Goal: Communication & Community: Answer question/provide support

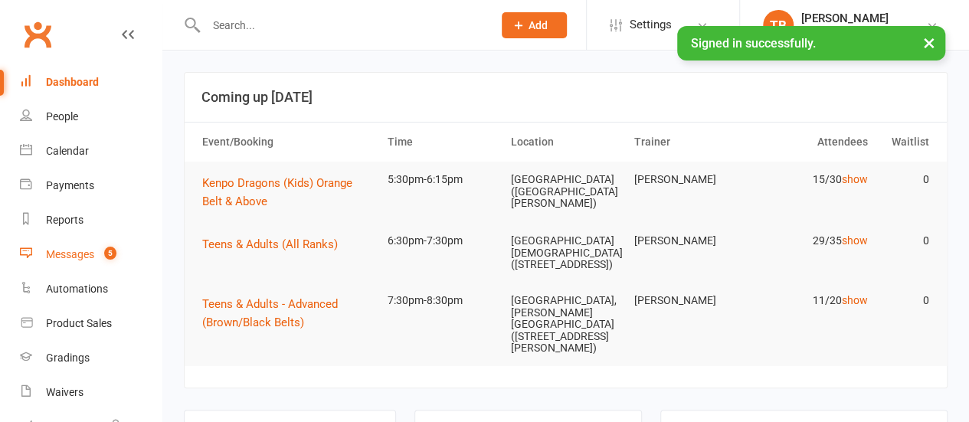
click at [70, 246] on link "Messages 5" at bounding box center [91, 254] width 142 height 34
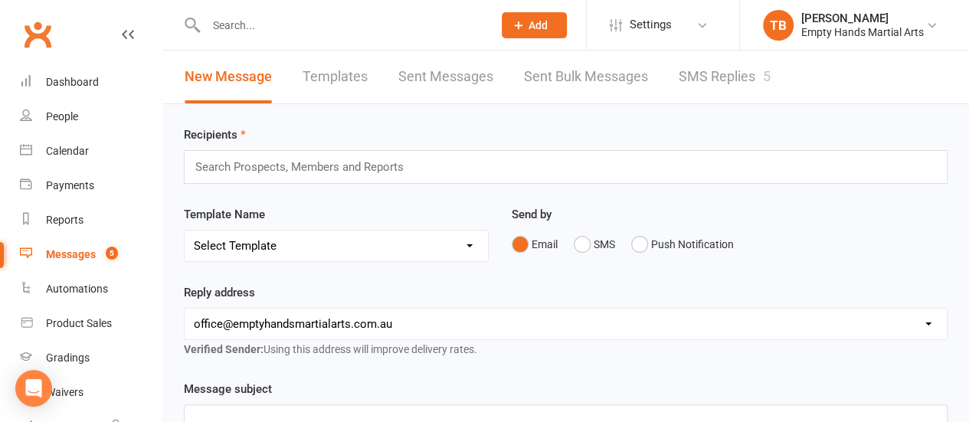
click at [717, 88] on link "SMS Replies 5" at bounding box center [725, 77] width 92 height 53
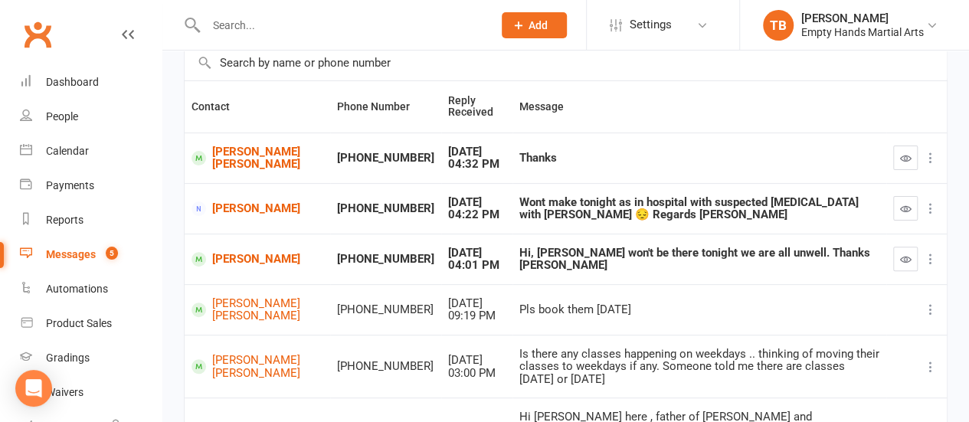
scroll to position [123, 0]
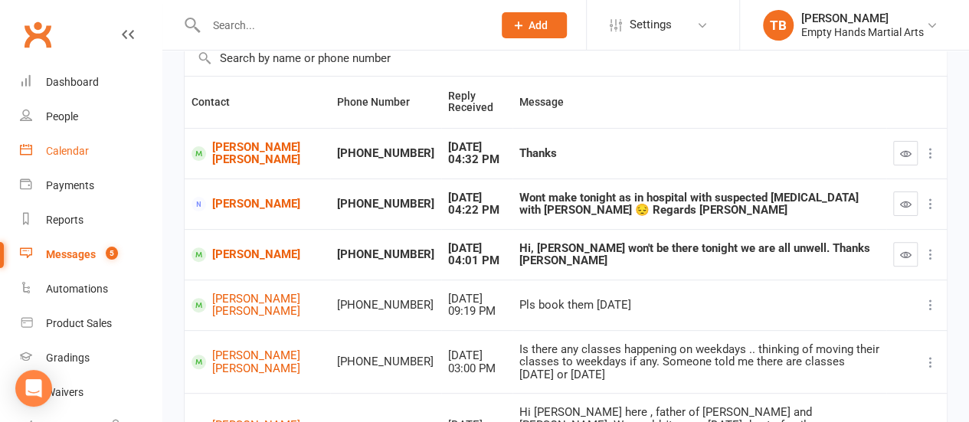
click at [70, 145] on div "Calendar" at bounding box center [67, 151] width 43 height 12
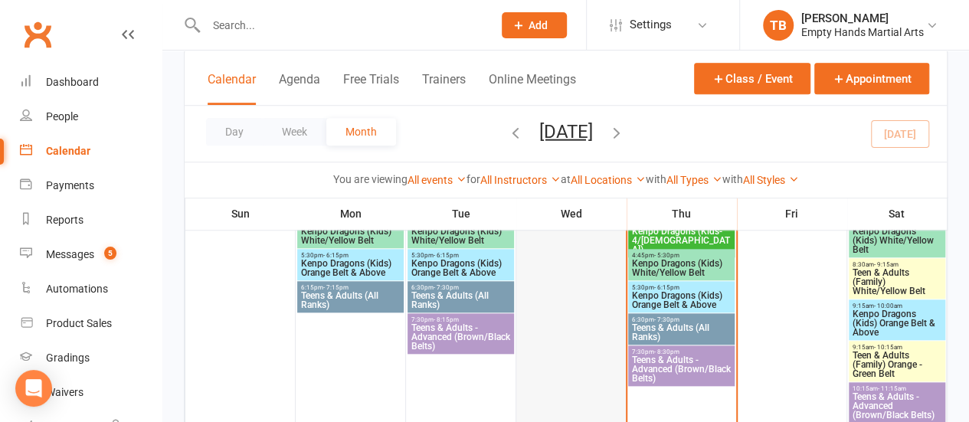
scroll to position [548, 0]
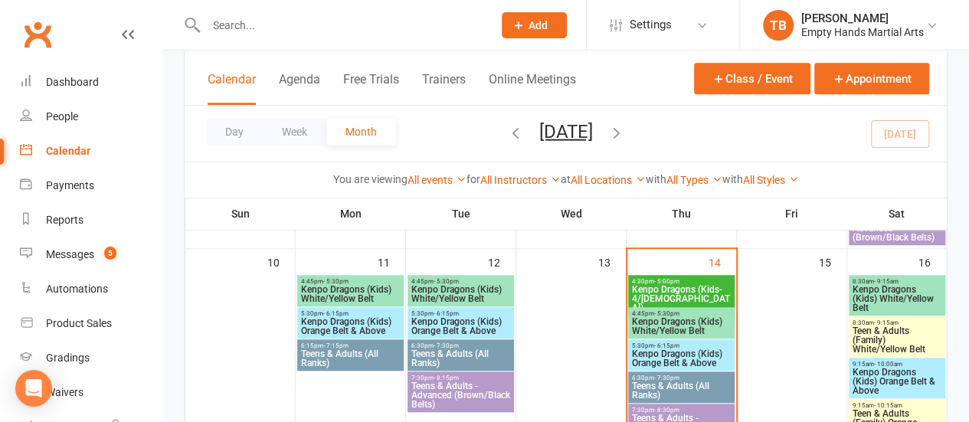
click at [691, 295] on span "Kenpo Dragons (Kids-4/5 yr old)" at bounding box center [681, 299] width 100 height 28
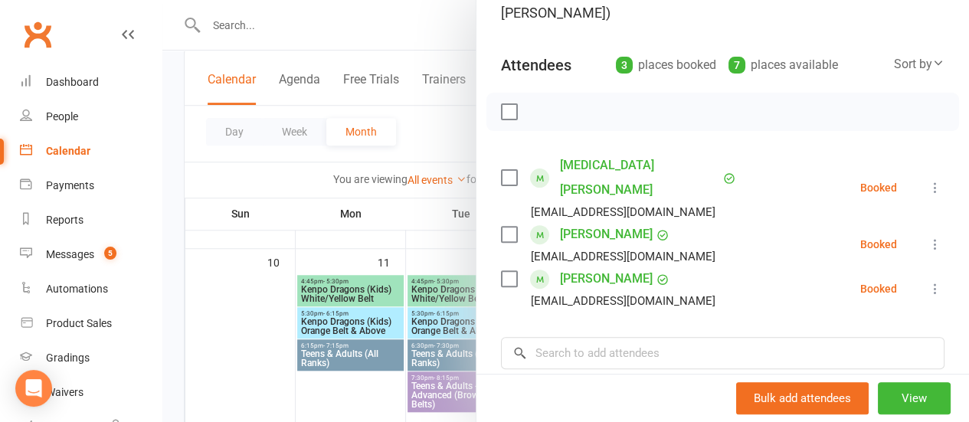
scroll to position [161, 0]
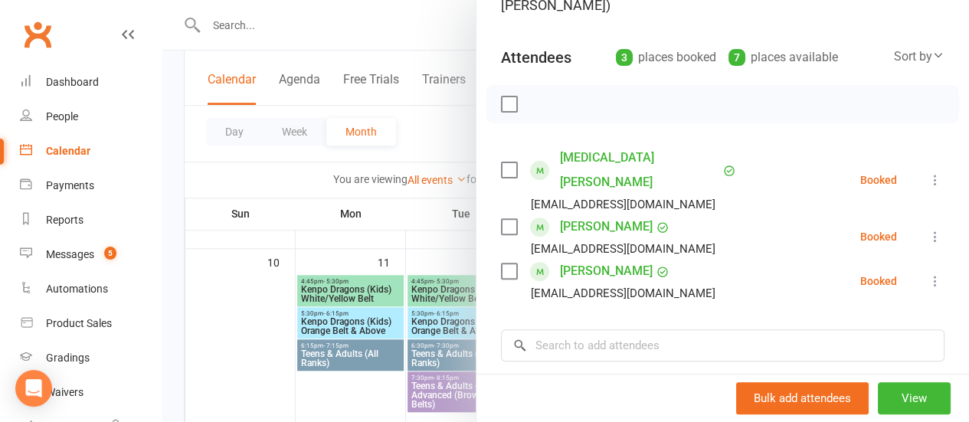
click at [501, 163] on label at bounding box center [508, 169] width 15 height 15
click at [501, 219] on label at bounding box center [508, 226] width 15 height 15
click at [501, 263] on label at bounding box center [508, 270] width 15 height 15
click at [535, 109] on icon "button" at bounding box center [543, 104] width 17 height 17
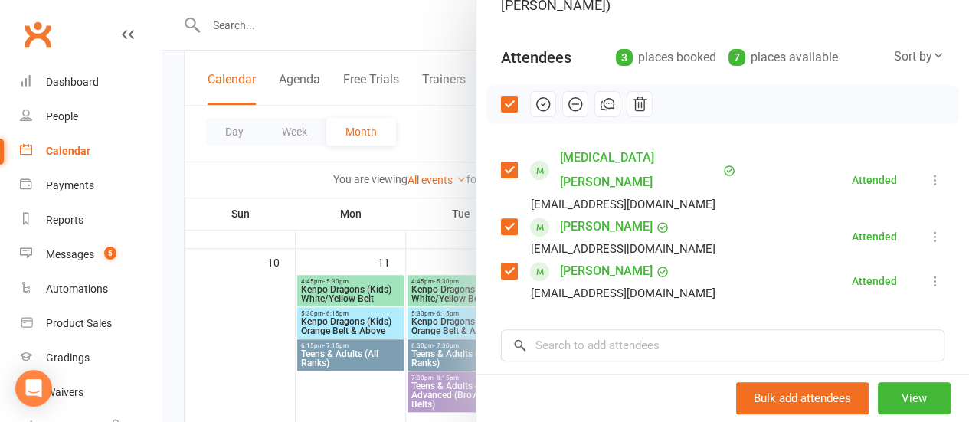
click at [423, 123] on div at bounding box center [565, 211] width 807 height 422
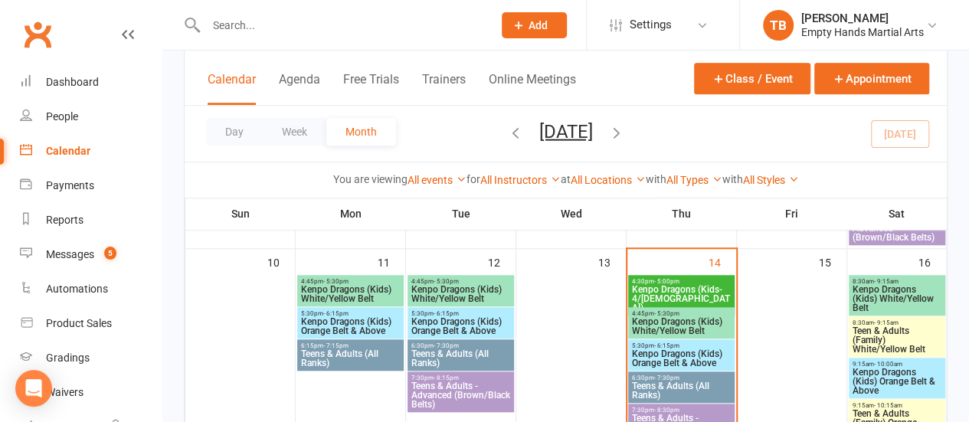
click at [692, 324] on span "Kenpo Dragons (Kids) White/Yellow Belt" at bounding box center [681, 326] width 100 height 18
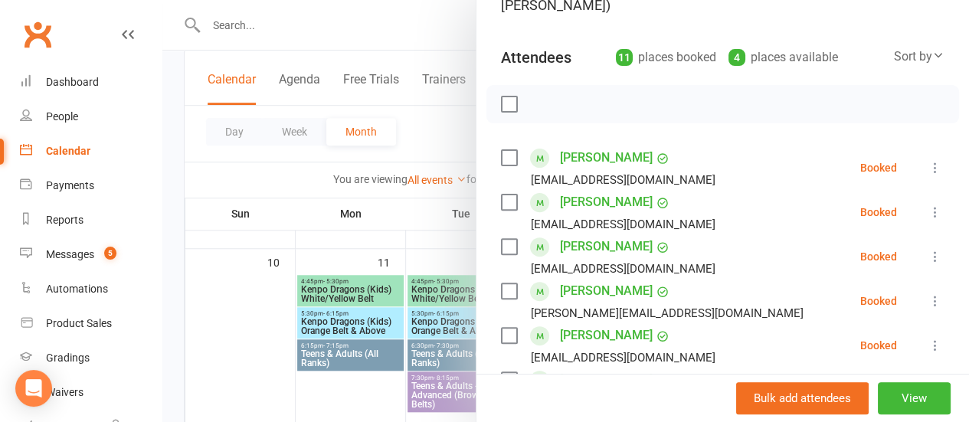
click at [501, 111] on label at bounding box center [508, 104] width 15 height 15
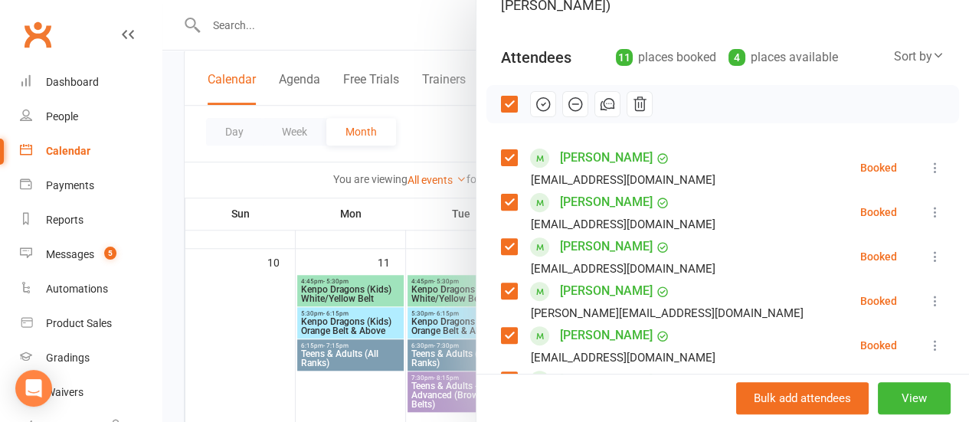
click at [501, 203] on label at bounding box center [508, 202] width 15 height 15
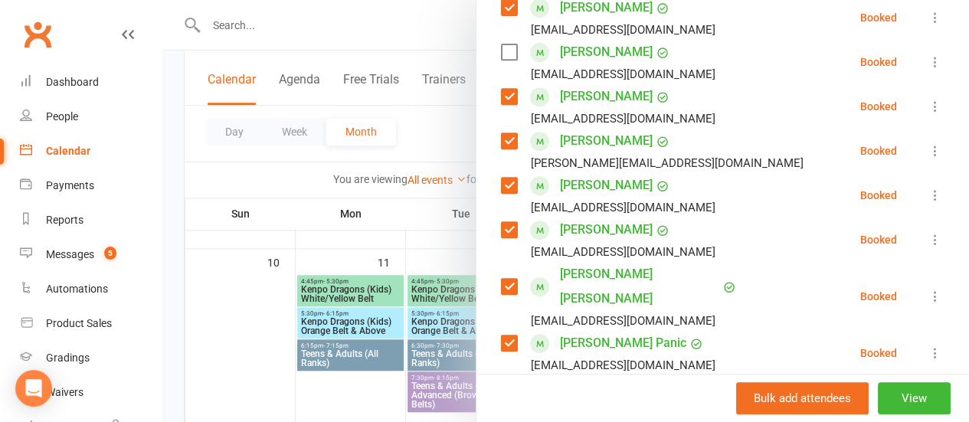
scroll to position [319, 0]
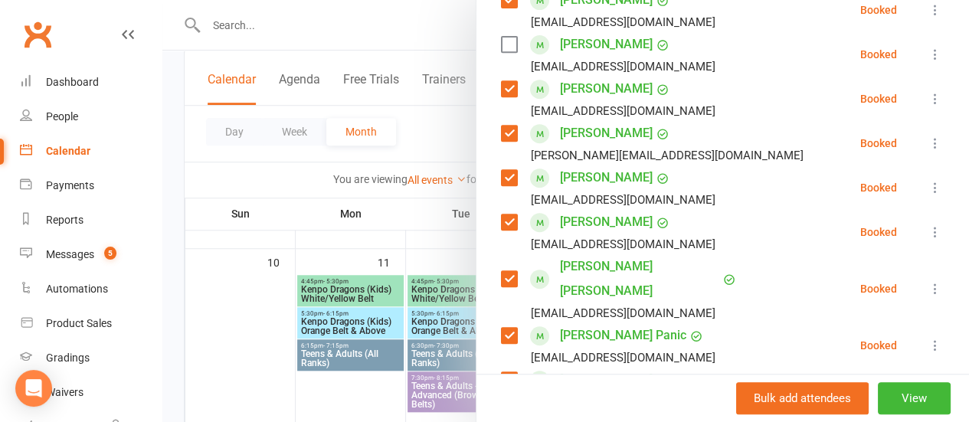
click at [501, 175] on label at bounding box center [508, 177] width 15 height 15
click at [501, 226] on label at bounding box center [508, 221] width 15 height 15
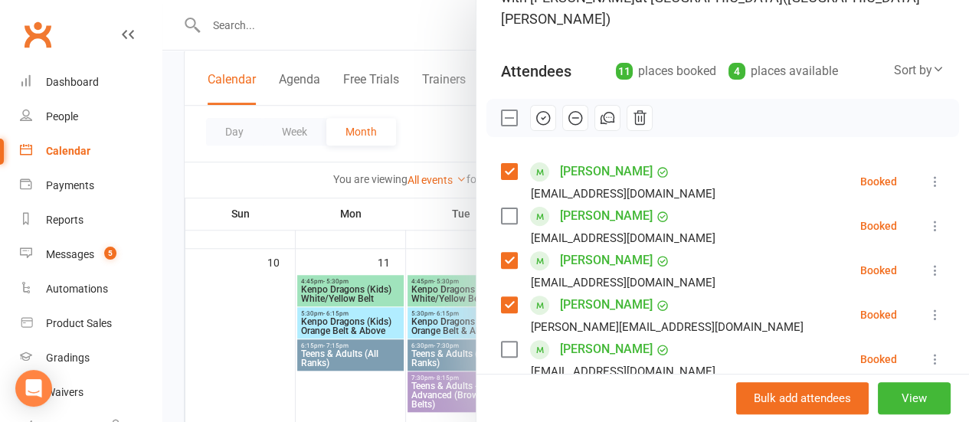
scroll to position [138, 0]
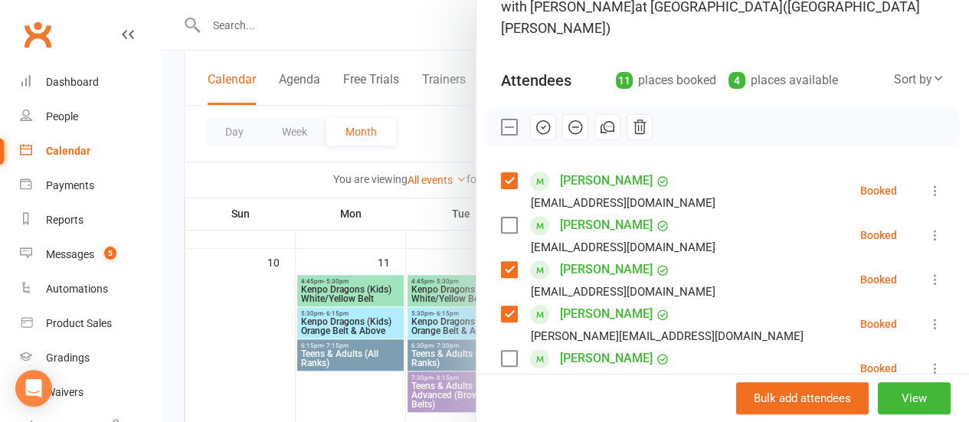
click at [530, 129] on button "button" at bounding box center [543, 127] width 26 height 26
click at [501, 123] on label at bounding box center [508, 126] width 15 height 15
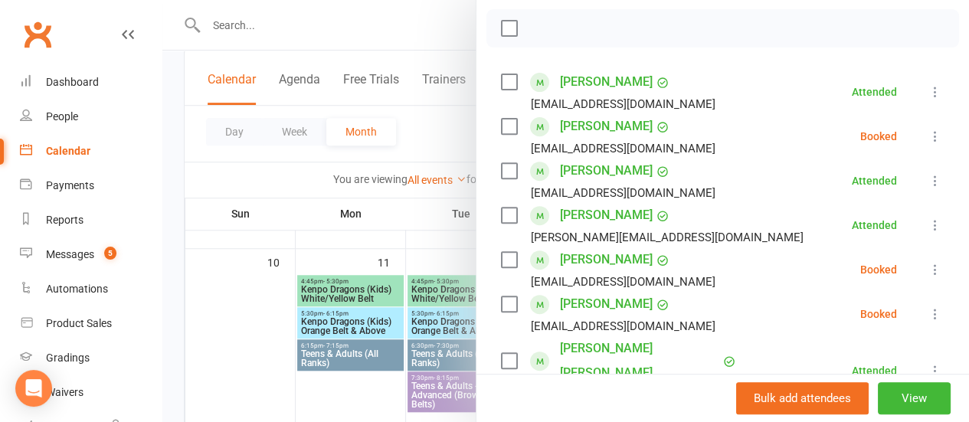
scroll to position [241, 0]
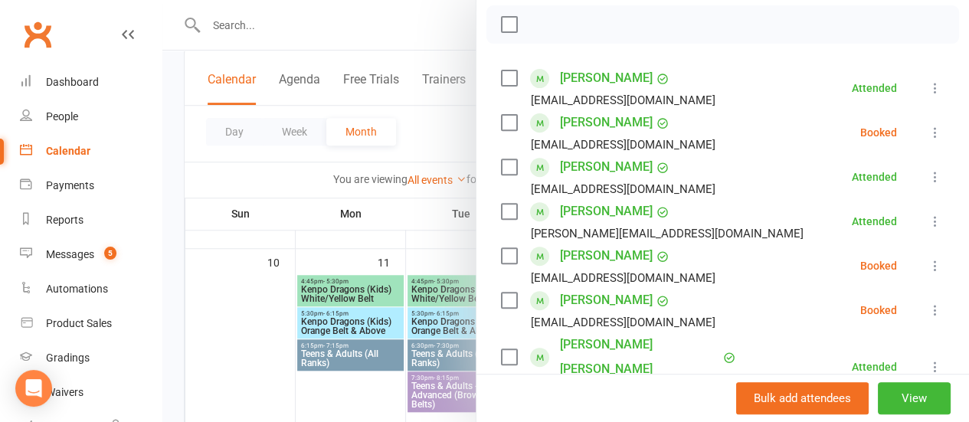
click at [502, 121] on label at bounding box center [508, 122] width 15 height 15
click at [501, 255] on label at bounding box center [508, 255] width 15 height 15
click at [501, 303] on label at bounding box center [508, 300] width 15 height 15
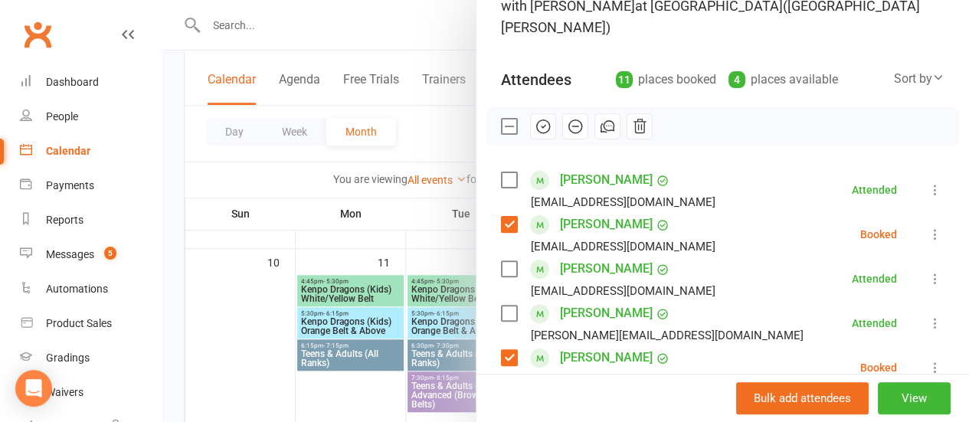
scroll to position [0, 0]
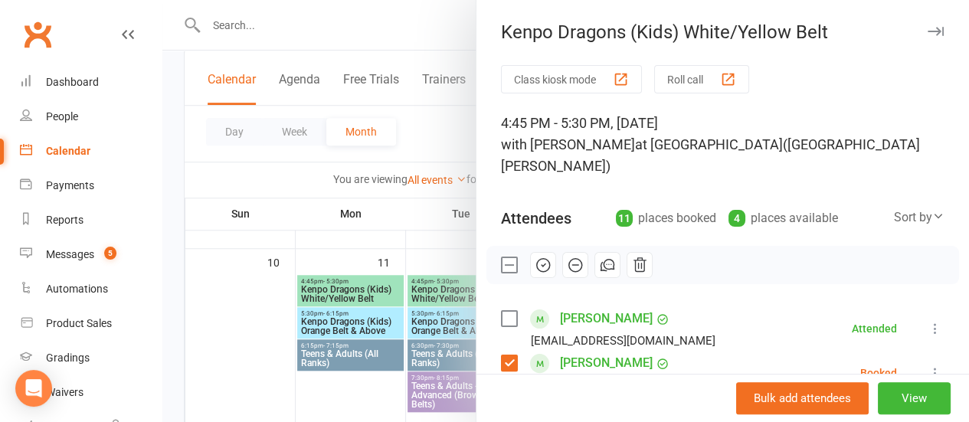
click at [567, 266] on icon "button" at bounding box center [575, 265] width 17 height 17
click at [427, 151] on div at bounding box center [565, 211] width 807 height 422
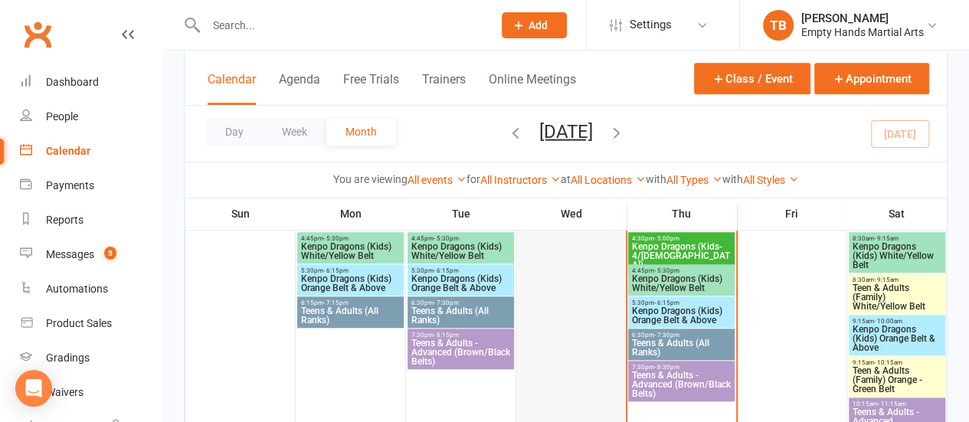
scroll to position [594, 0]
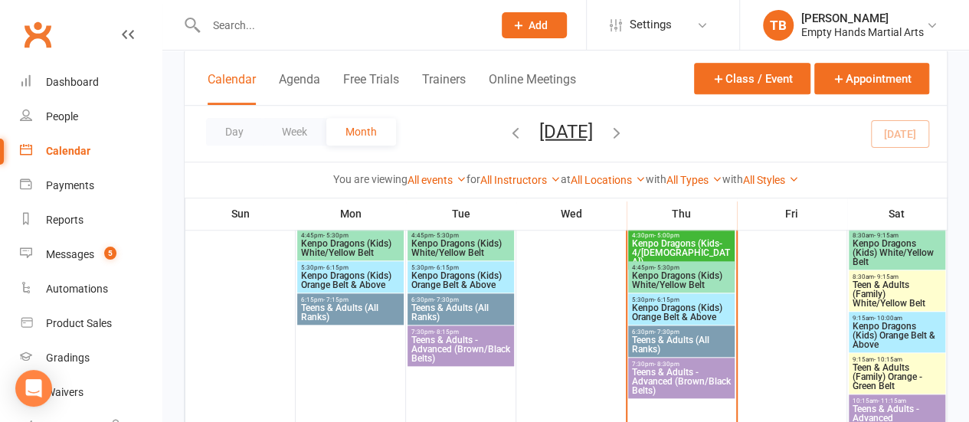
click at [663, 309] on span "Kenpo Dragons (Kids) Orange Belt & Above" at bounding box center [681, 312] width 100 height 18
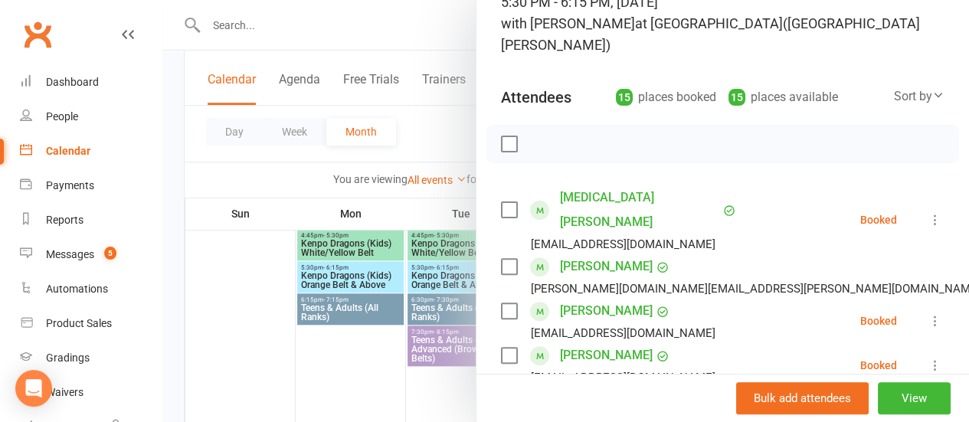
scroll to position [123, 0]
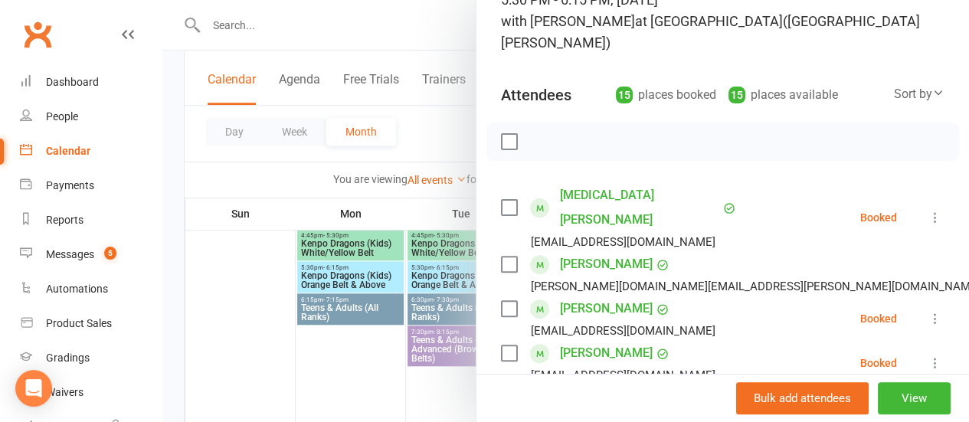
click at [420, 122] on div at bounding box center [565, 211] width 807 height 422
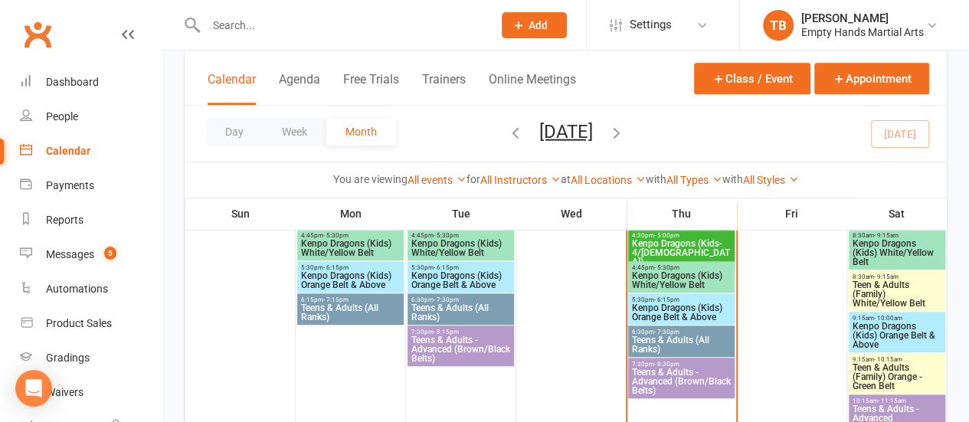
click at [682, 273] on span "Kenpo Dragons (Kids) White/Yellow Belt" at bounding box center [681, 280] width 100 height 18
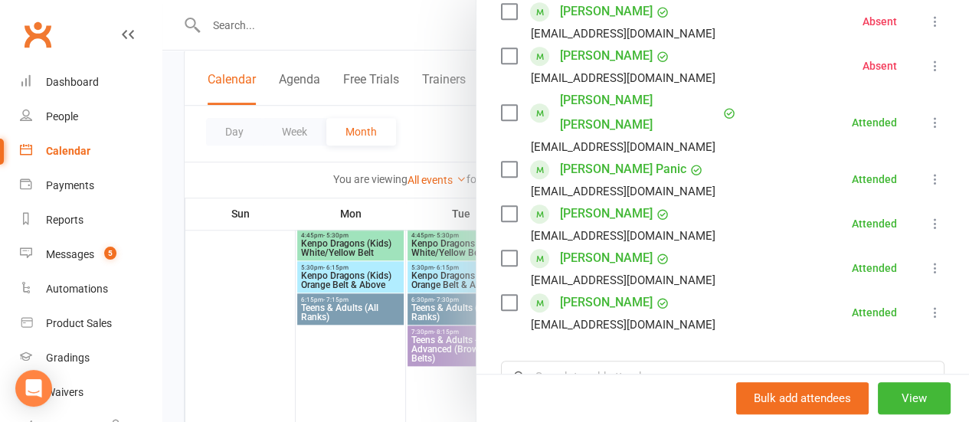
scroll to position [486, 0]
click at [654, 360] on input "search" at bounding box center [722, 376] width 443 height 32
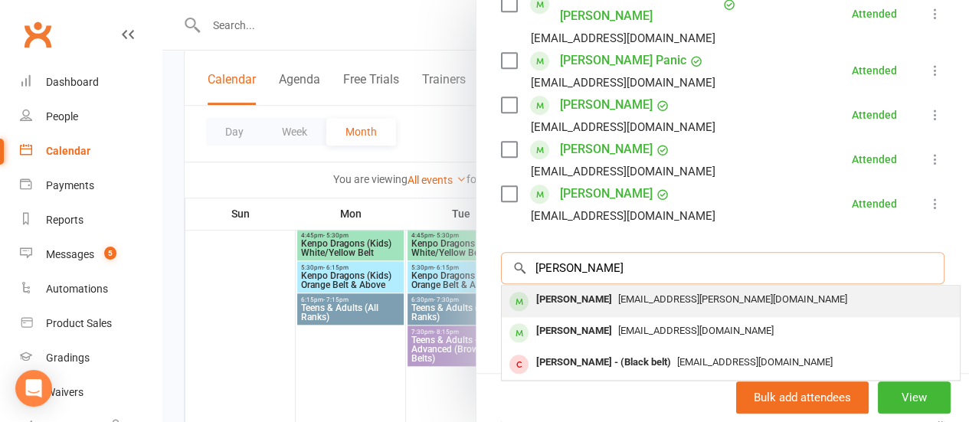
scroll to position [597, 0]
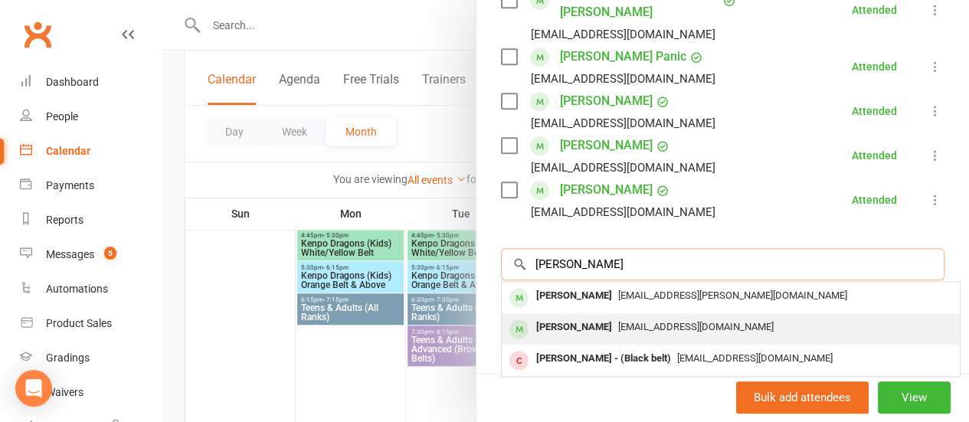
type input "ashley"
click at [623, 321] on span "kristina8u@hotmail.com" at bounding box center [695, 326] width 155 height 11
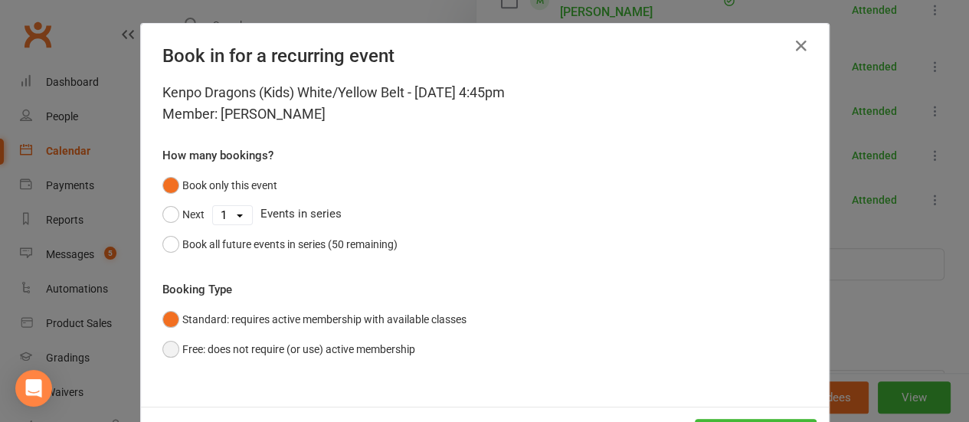
click at [303, 355] on button "Free: does not require (or use) active membership" at bounding box center [288, 349] width 253 height 29
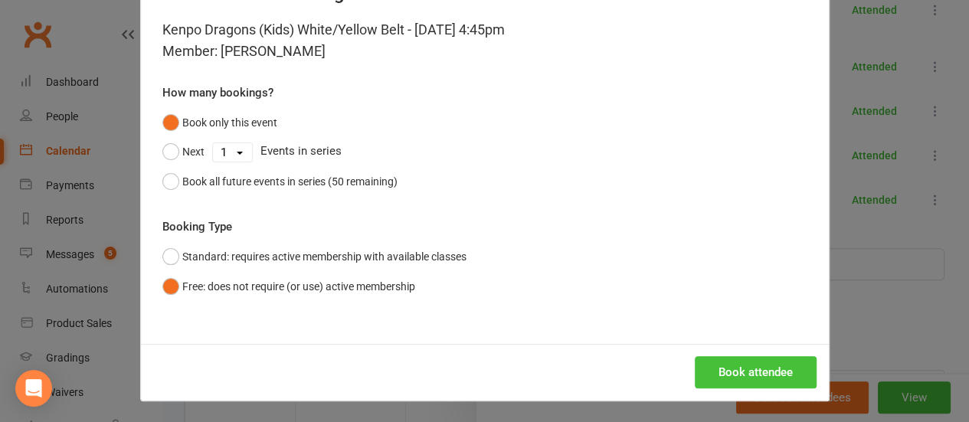
click at [727, 378] on button "Book attendee" at bounding box center [756, 372] width 122 height 32
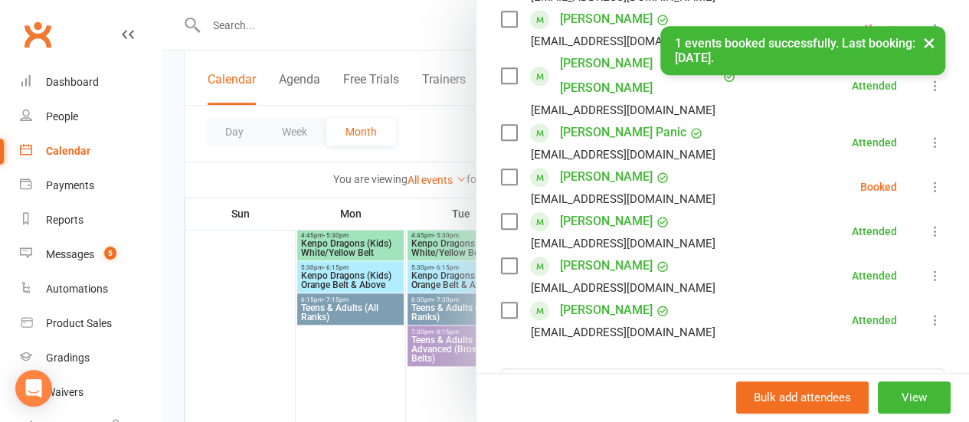
scroll to position [521, 0]
click at [662, 369] on input "search" at bounding box center [722, 385] width 443 height 32
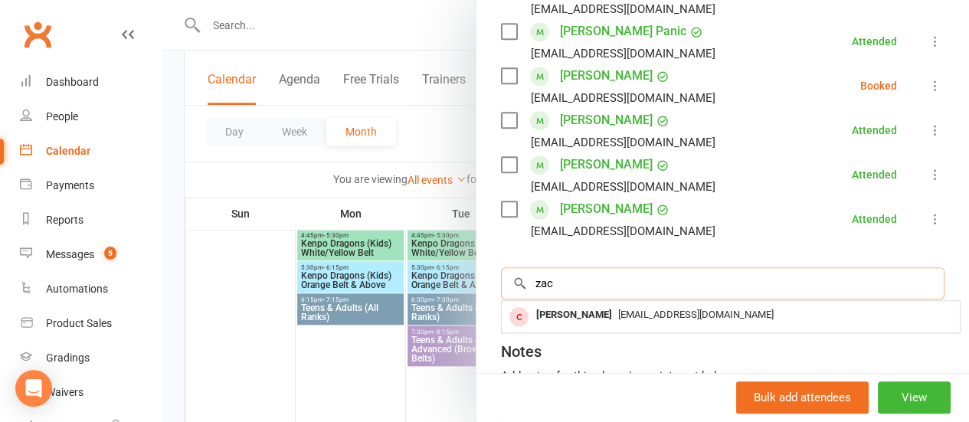
scroll to position [624, 0]
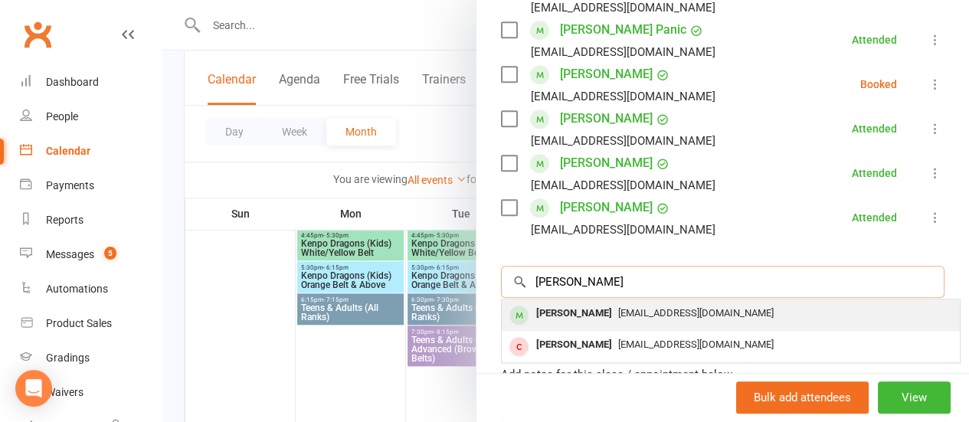
type input "zachary"
click at [643, 303] on div "kristina8u@hotmail.com" at bounding box center [731, 314] width 446 height 22
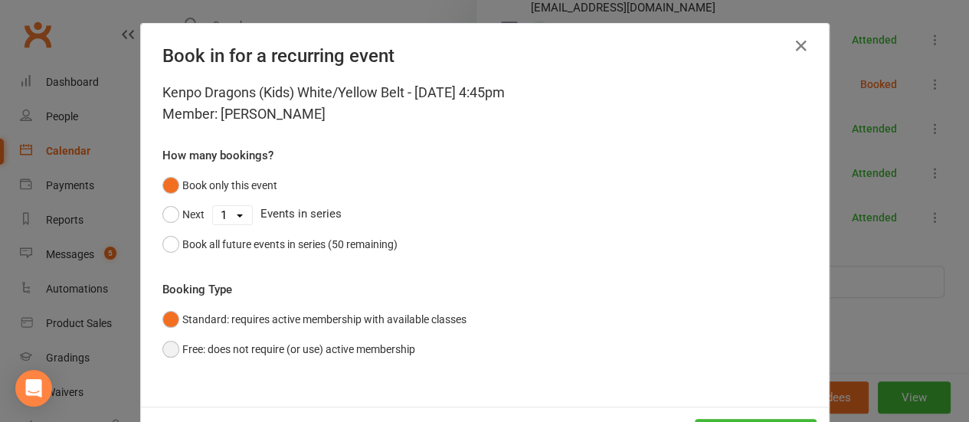
click at [354, 341] on button "Free: does not require (or use) active membership" at bounding box center [288, 349] width 253 height 29
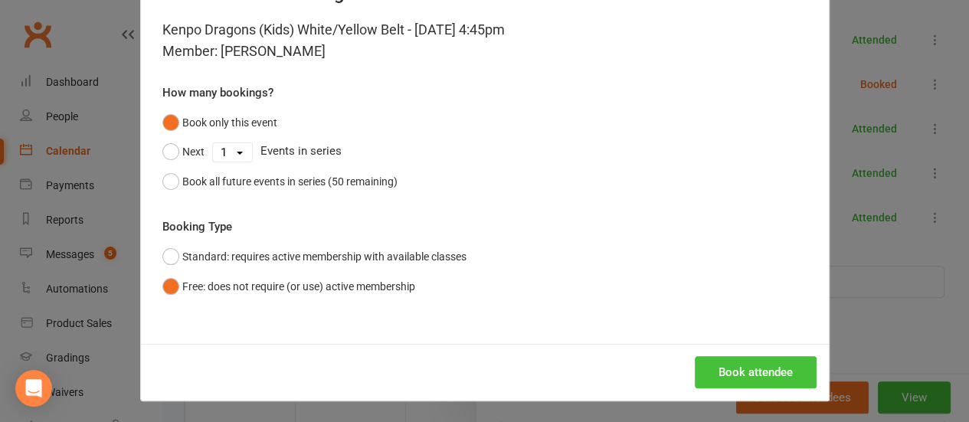
click at [737, 362] on button "Book attendee" at bounding box center [756, 372] width 122 height 32
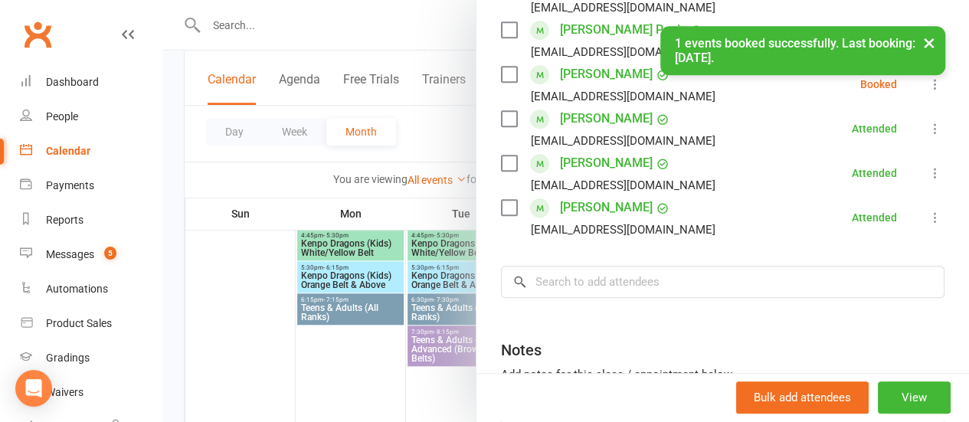
click at [709, 240] on li "Parker Rigda Rebeccabailey22@hotmail.com Attended More info Remove Mark absent …" at bounding box center [722, 217] width 443 height 44
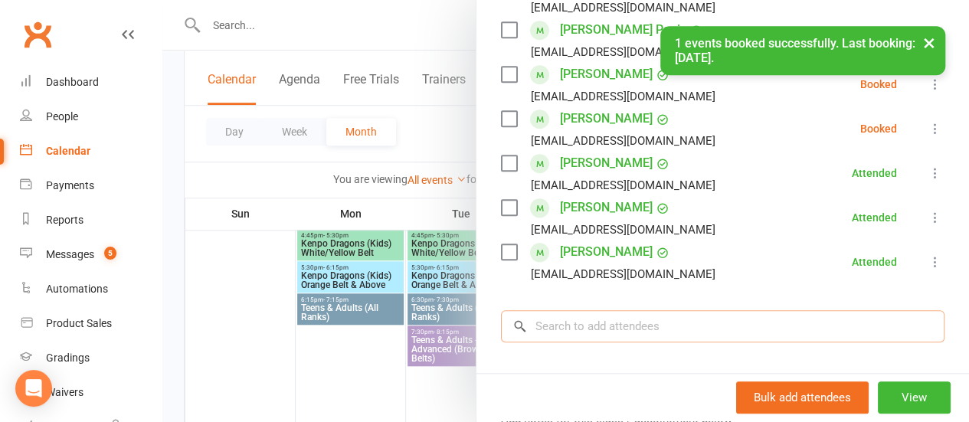
click at [702, 310] on input "search" at bounding box center [722, 326] width 443 height 32
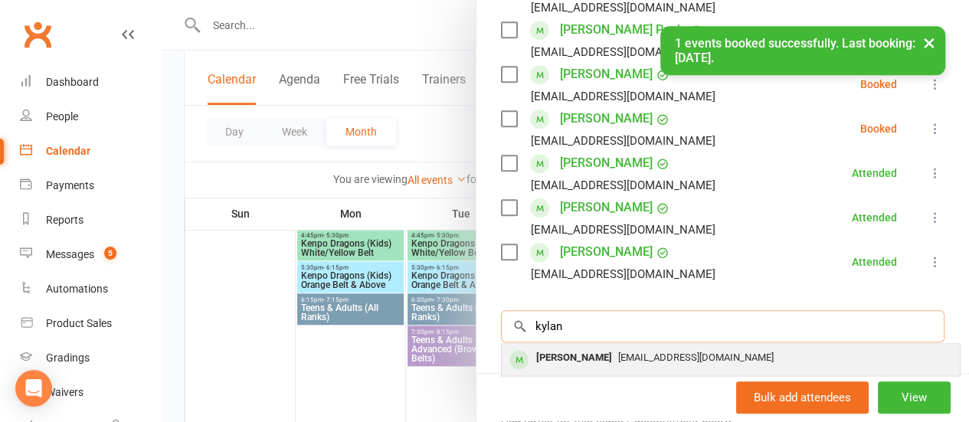
type input "kylan"
click at [676, 352] on span "lauraleaw33@gmail.com" at bounding box center [695, 357] width 155 height 11
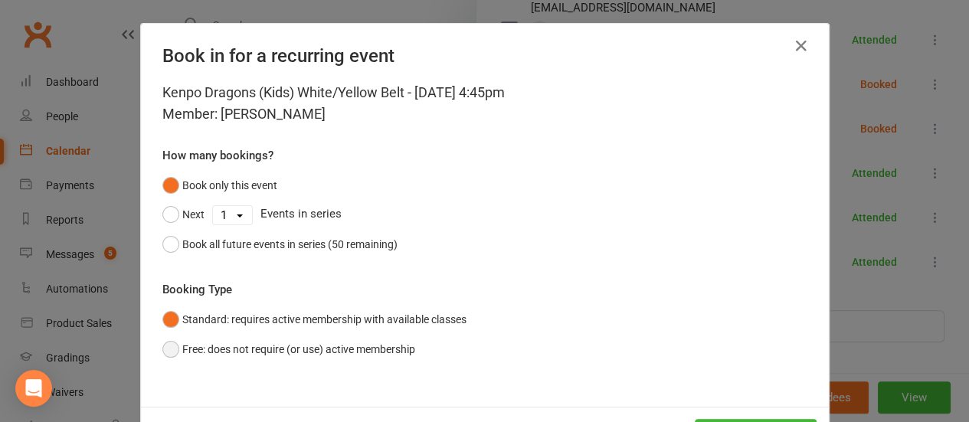
click at [253, 341] on button "Free: does not require (or use) active membership" at bounding box center [288, 349] width 253 height 29
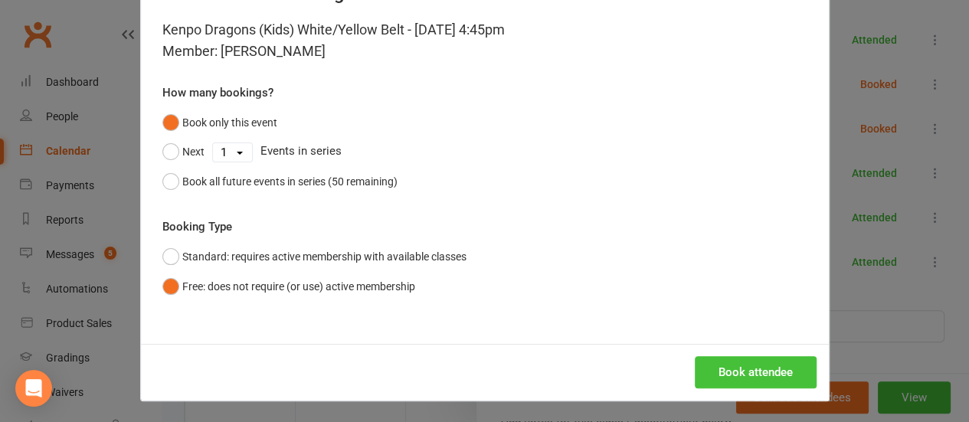
click at [730, 381] on button "Book attendee" at bounding box center [756, 372] width 122 height 32
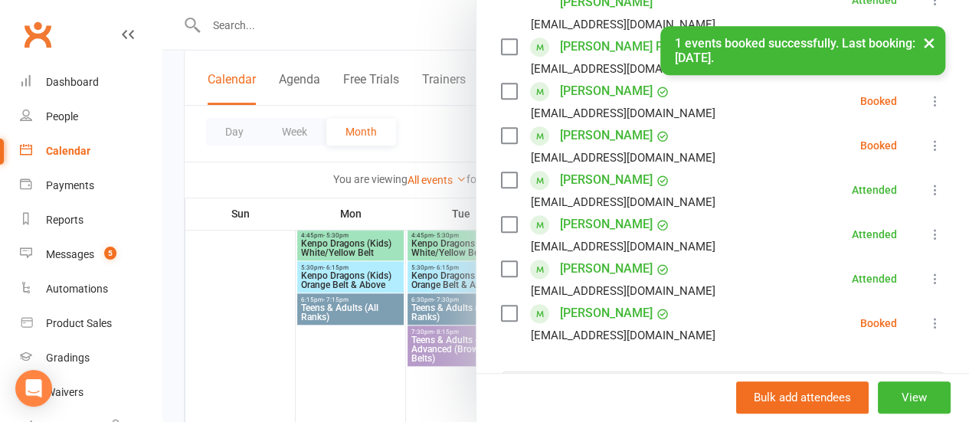
scroll to position [608, 0]
click at [501, 305] on label at bounding box center [508, 312] width 15 height 15
click at [501, 127] on label at bounding box center [508, 134] width 15 height 15
click at [496, 26] on div "× 1 events booked successfully. Last booking: Aug 14, 2025." at bounding box center [474, 26] width 949 height 0
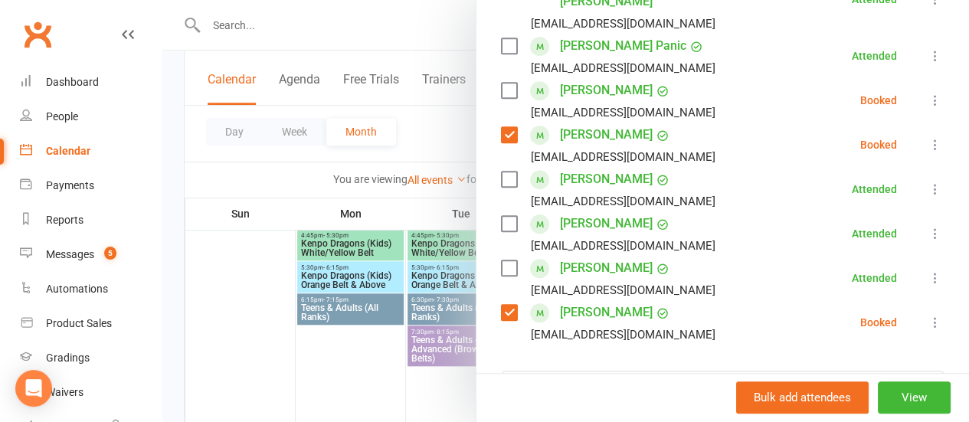
click at [501, 83] on label at bounding box center [508, 90] width 15 height 15
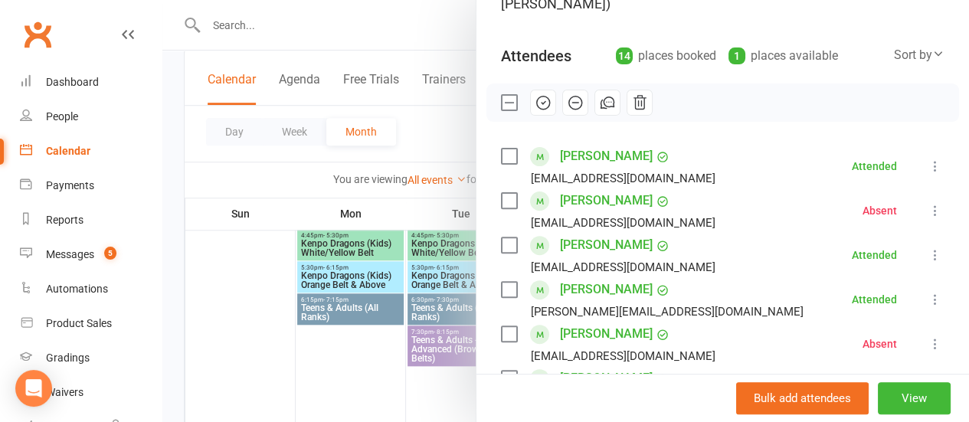
scroll to position [162, 0]
click at [536, 97] on icon "button" at bounding box center [543, 103] width 17 height 17
click at [424, 126] on div at bounding box center [565, 211] width 807 height 422
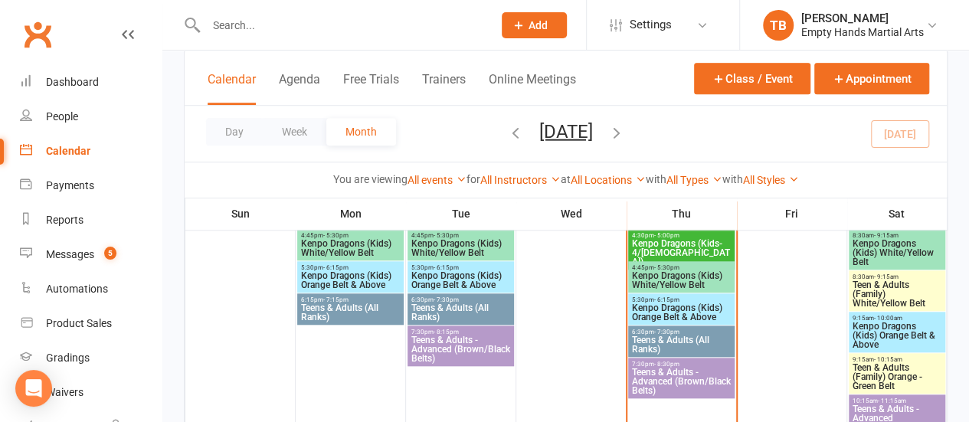
click at [682, 299] on span "5:30pm - 6:15pm" at bounding box center [681, 299] width 100 height 7
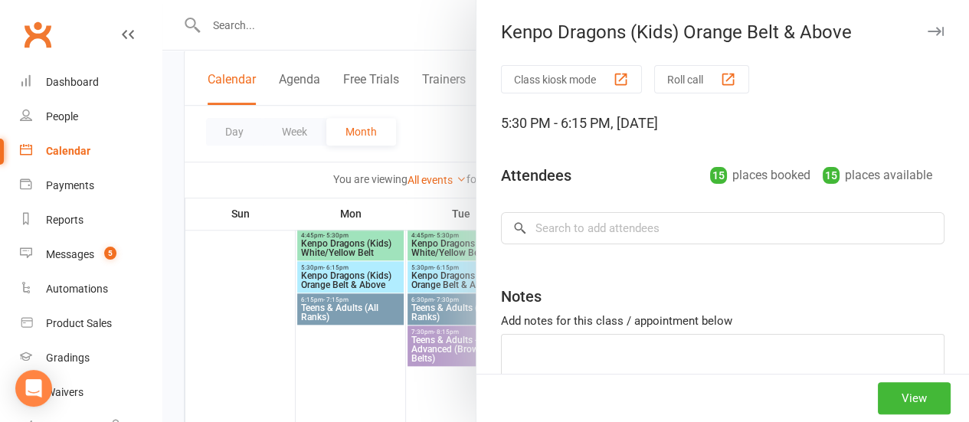
scroll to position [84, 0]
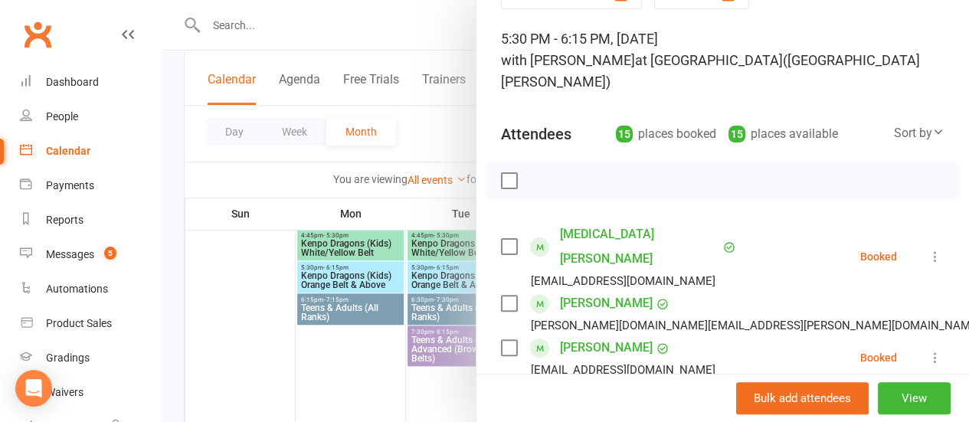
click at [503, 180] on label at bounding box center [508, 180] width 15 height 15
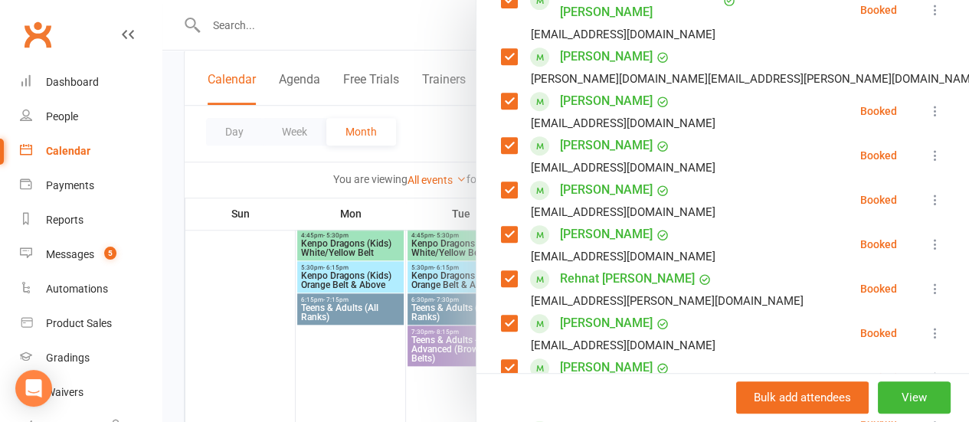
scroll to position [331, 0]
click at [501, 227] on label at bounding box center [508, 234] width 15 height 15
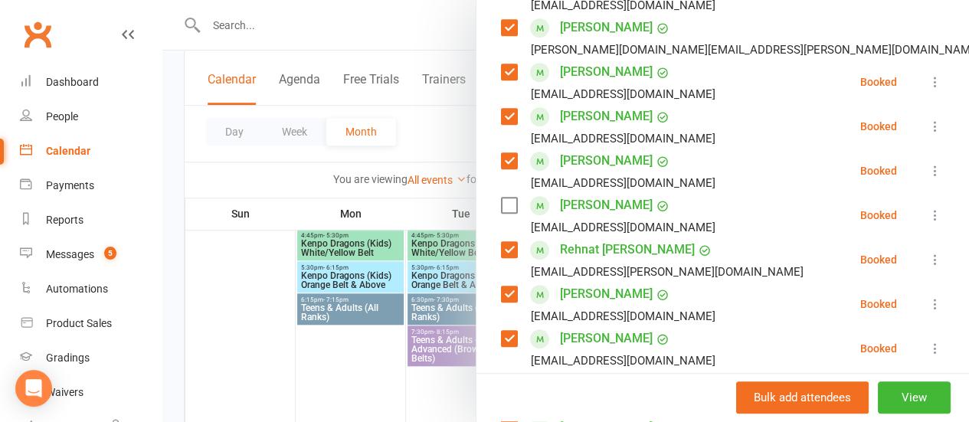
click at [501, 242] on label at bounding box center [508, 249] width 15 height 15
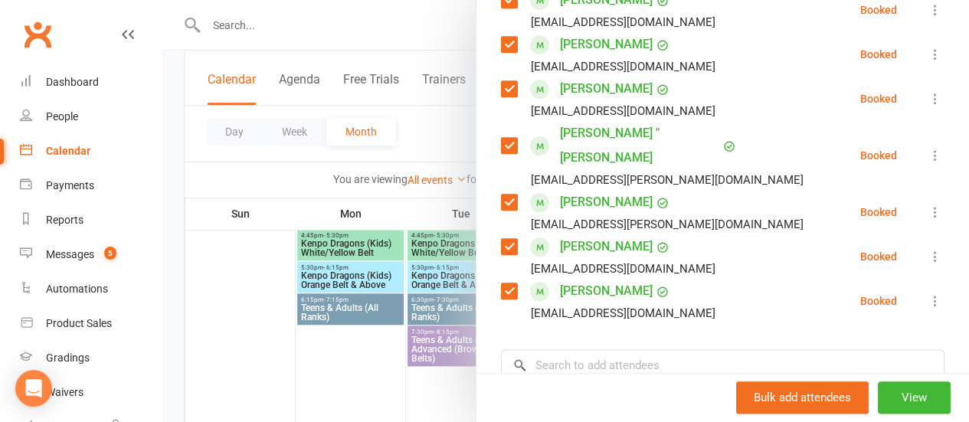
scroll to position [700, 0]
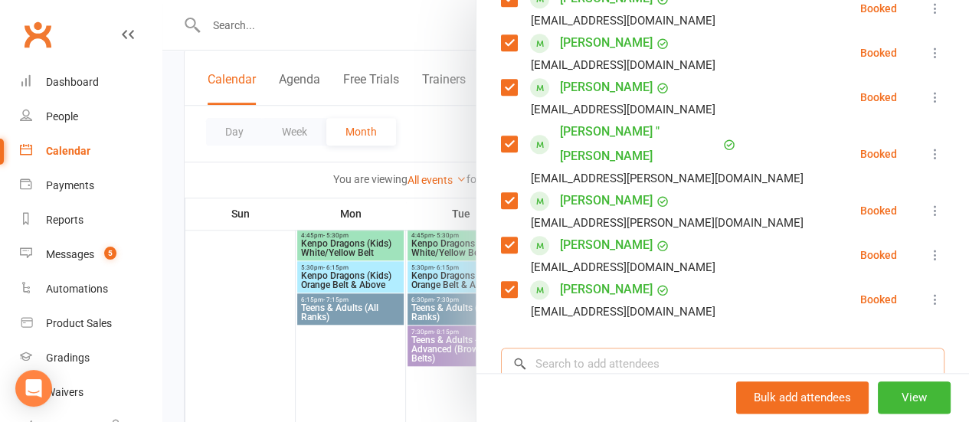
click at [638, 348] on input "search" at bounding box center [722, 364] width 443 height 32
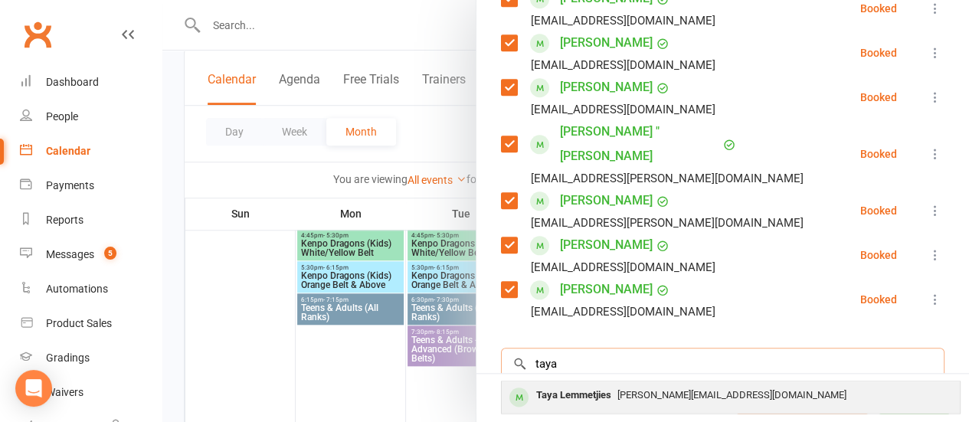
type input "taya"
click at [636, 389] on span "belinda.lemmetjies@gmail.com" at bounding box center [731, 394] width 229 height 11
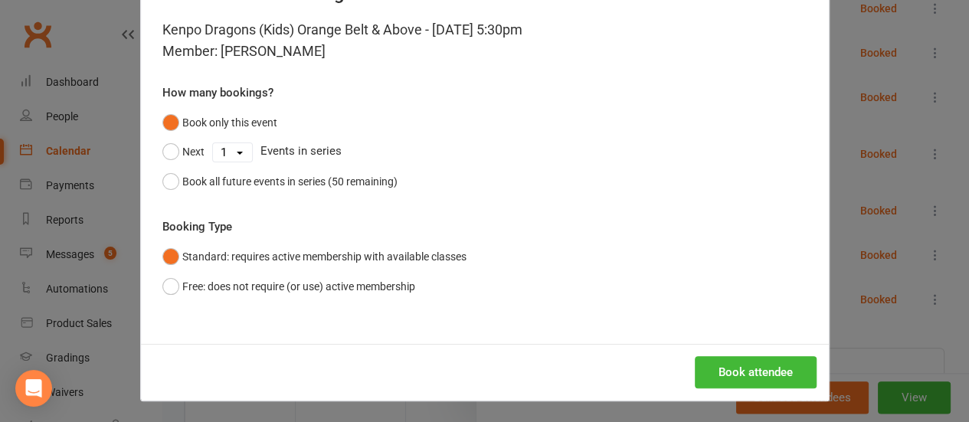
scroll to position [63, 0]
click at [702, 371] on button "Book attendee" at bounding box center [756, 372] width 122 height 32
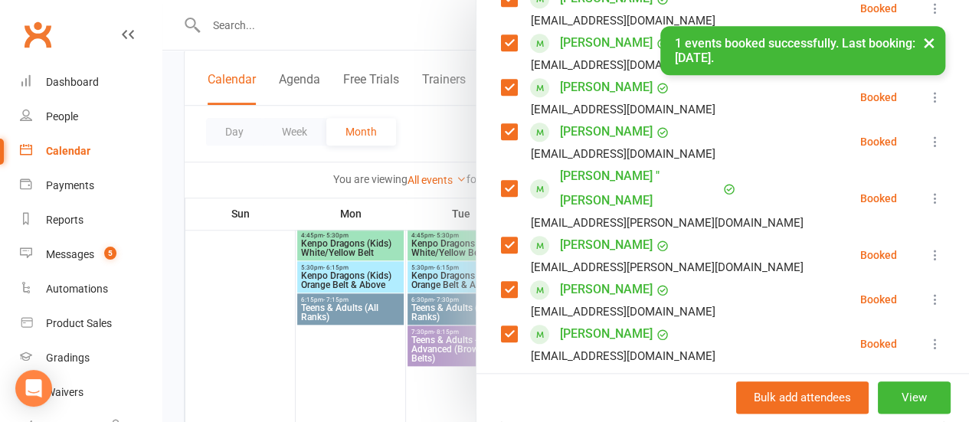
scroll to position [744, 0]
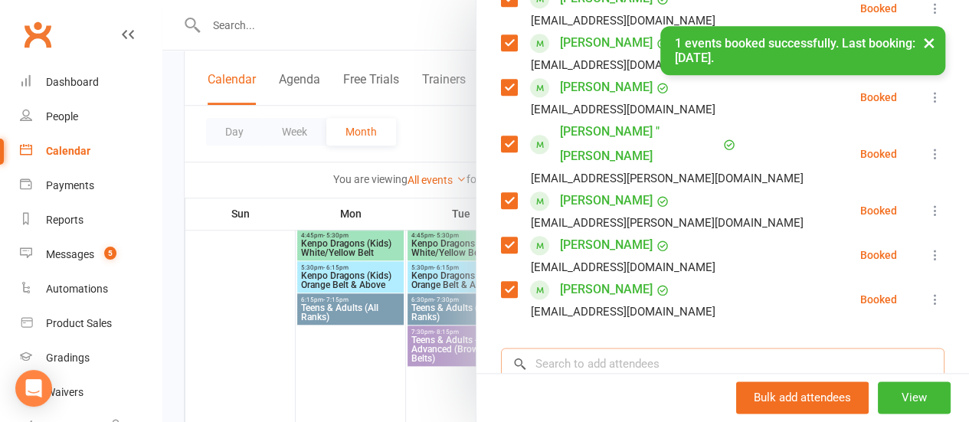
click at [620, 348] on input "search" at bounding box center [722, 364] width 443 height 32
type input "a"
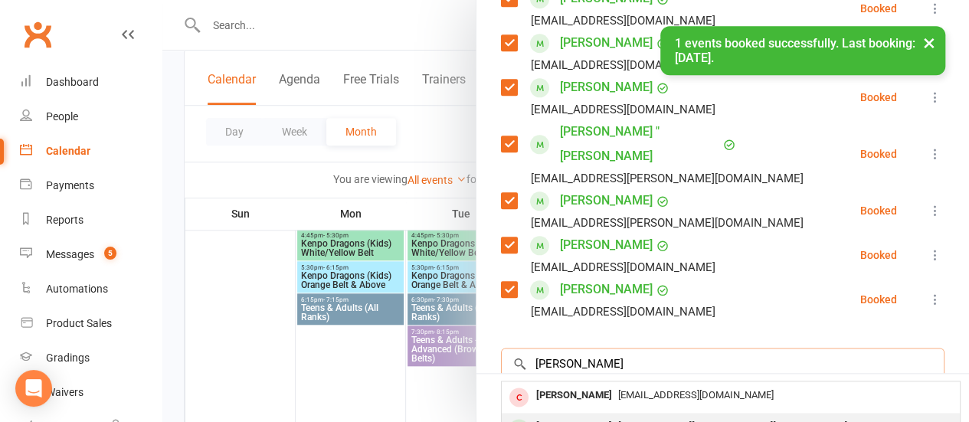
type input "jay"
click at [613, 416] on div "[PERSON_NAME]" at bounding box center [574, 427] width 88 height 22
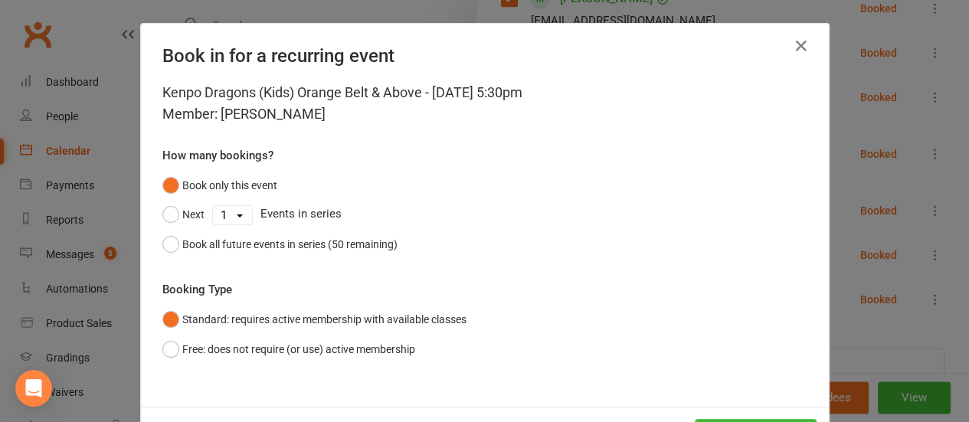
scroll to position [63, 0]
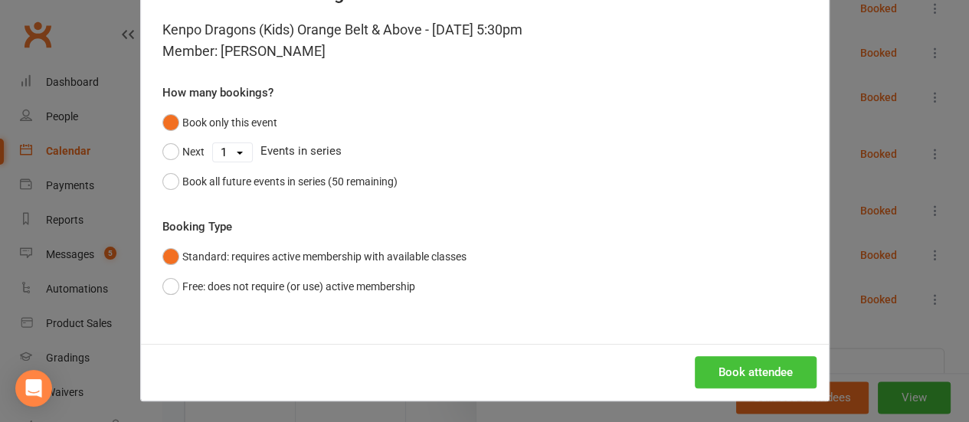
click at [708, 359] on button "Book attendee" at bounding box center [756, 372] width 122 height 32
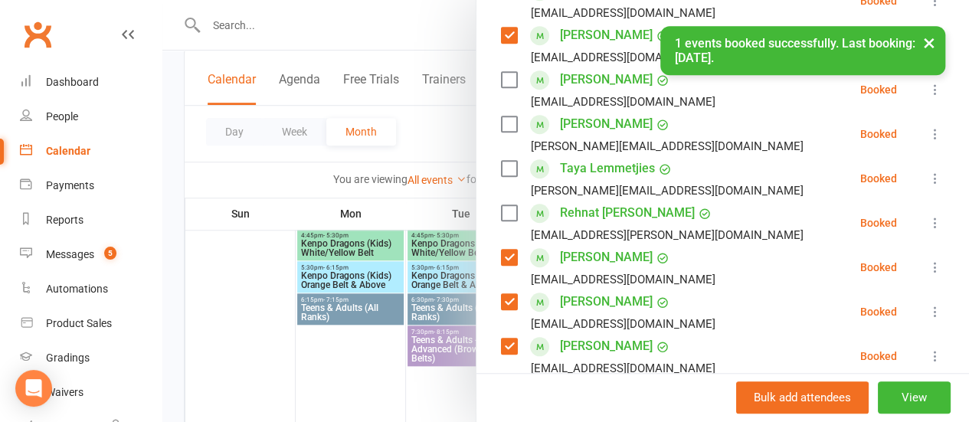
scroll to position [486, 0]
click at [501, 161] on label at bounding box center [508, 168] width 15 height 15
click at [488, 106] on div "Class kiosk mode Roll call 5:30 PM - 6:15 PM, Thursday, August, 14, 2025 with T…" at bounding box center [722, 240] width 492 height 1320
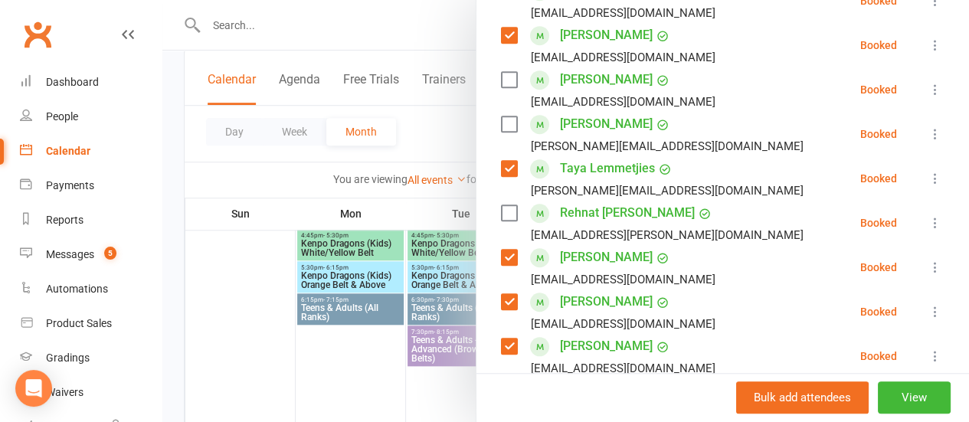
click at [501, 116] on label at bounding box center [508, 123] width 15 height 15
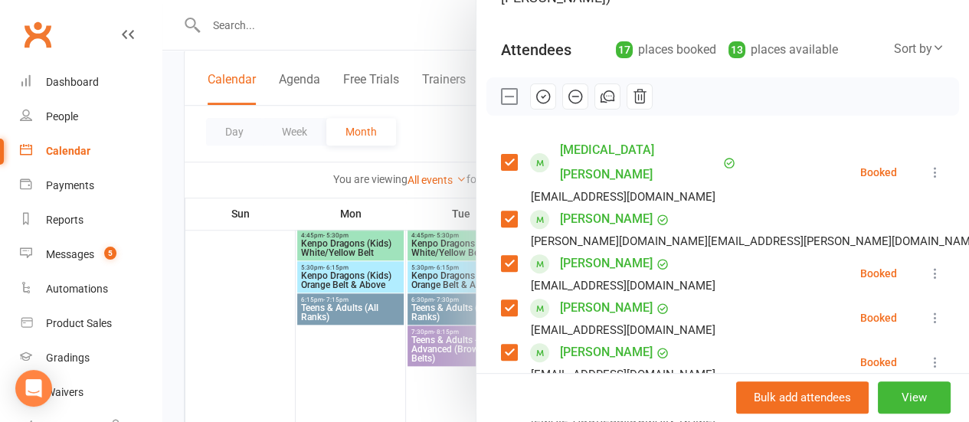
scroll to position [167, 0]
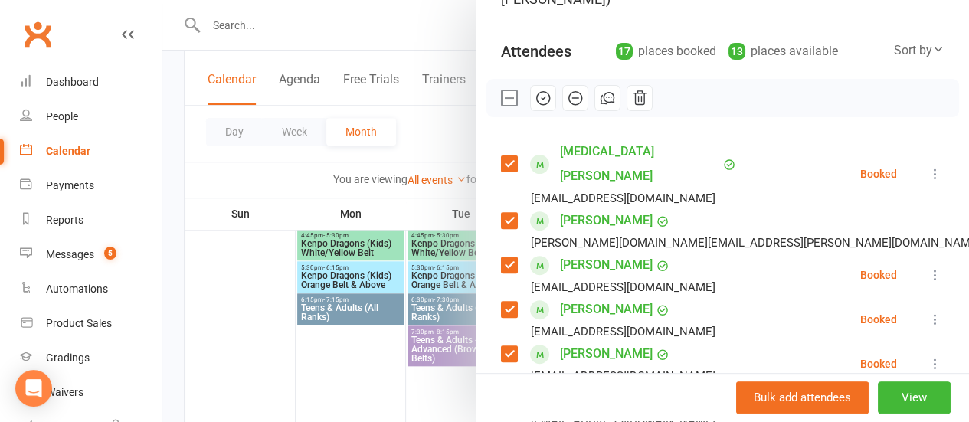
click at [542, 98] on button "button" at bounding box center [543, 98] width 26 height 26
click at [501, 97] on label at bounding box center [508, 97] width 15 height 15
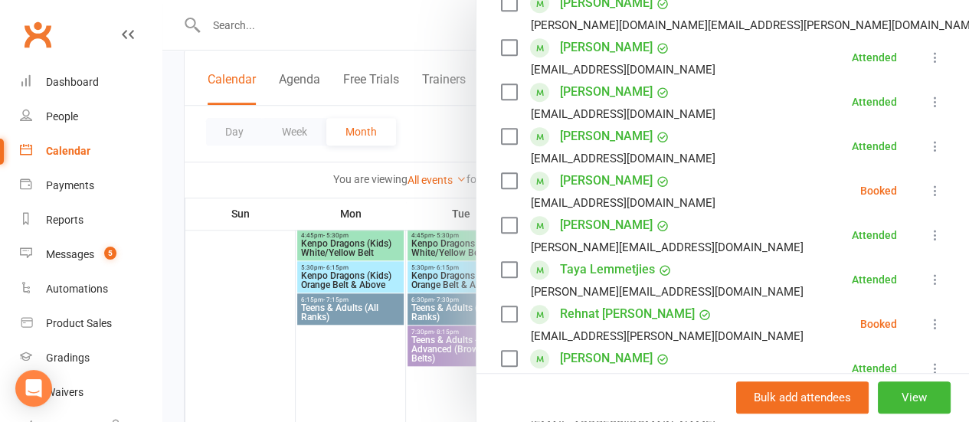
scroll to position [386, 0]
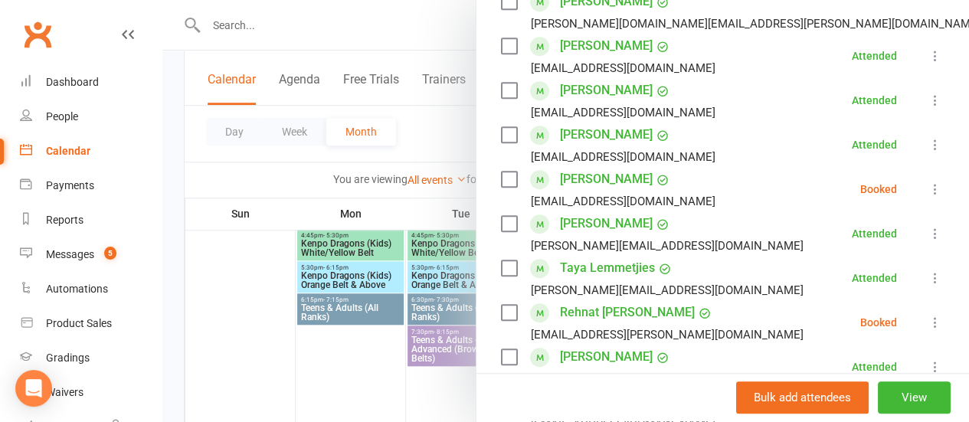
click at [501, 172] on label at bounding box center [508, 179] width 15 height 15
click at [501, 305] on label at bounding box center [508, 312] width 15 height 15
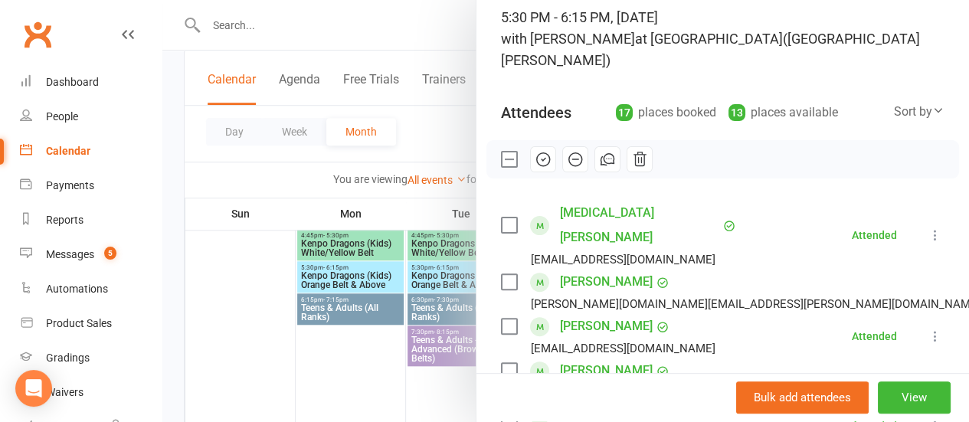
scroll to position [41, 0]
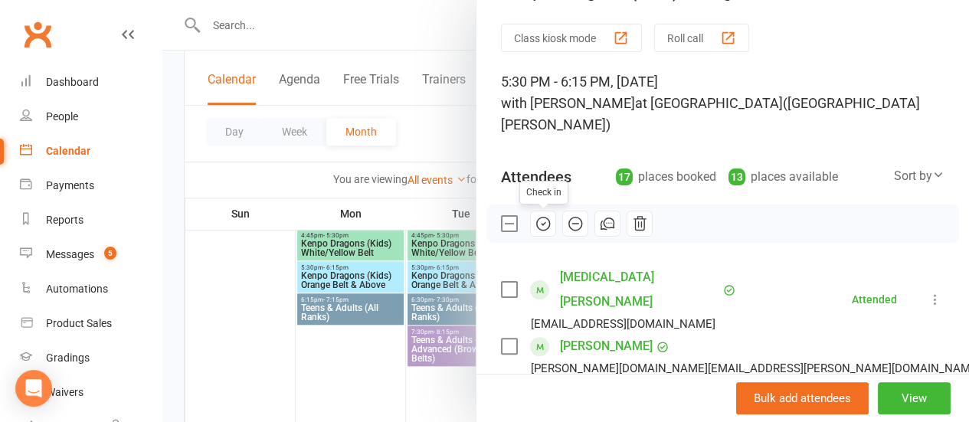
click at [567, 220] on icon "button" at bounding box center [575, 223] width 17 height 17
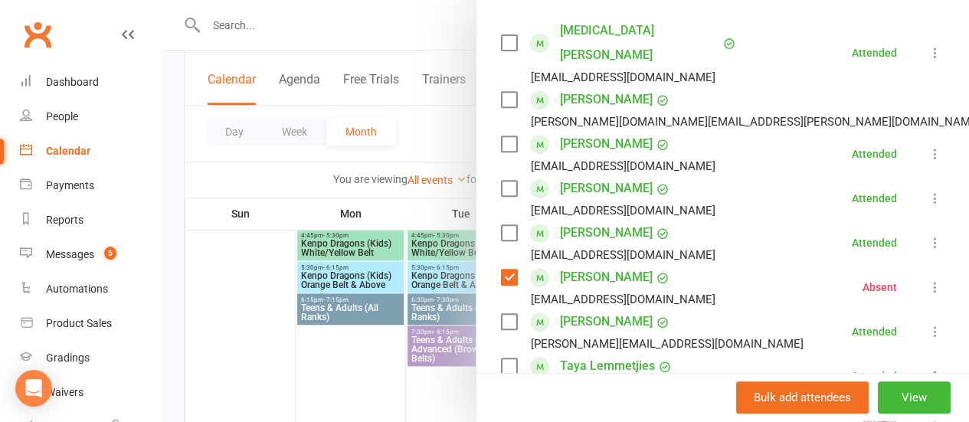
scroll to position [403, 0]
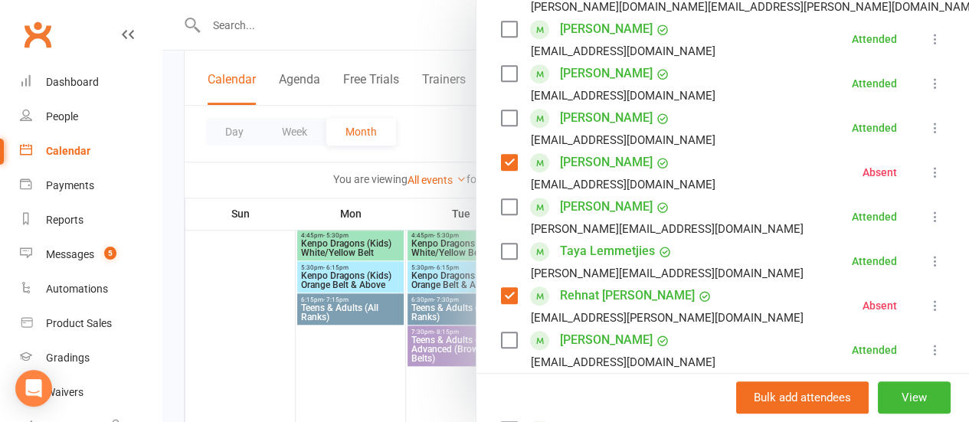
click at [613, 263] on div "belinda.lemmetjies@gmail.com" at bounding box center [667, 273] width 273 height 20
click at [587, 283] on link "Rehnat [PERSON_NAME]" at bounding box center [627, 295] width 135 height 25
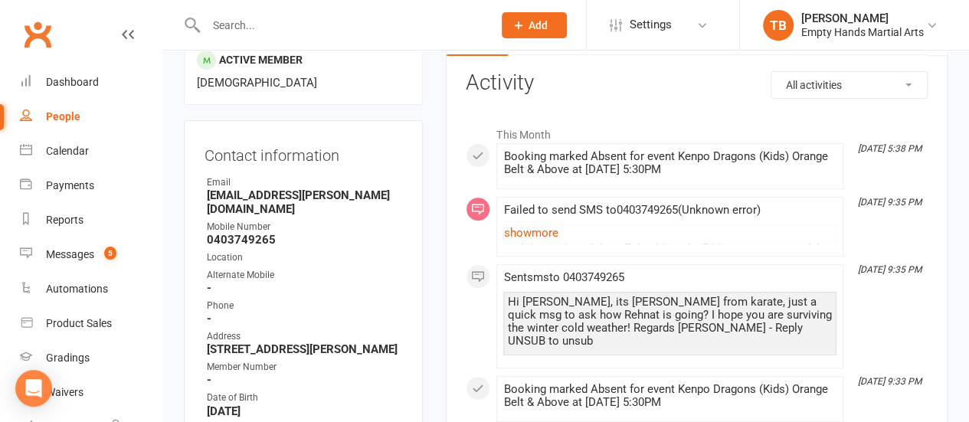
scroll to position [188, 0]
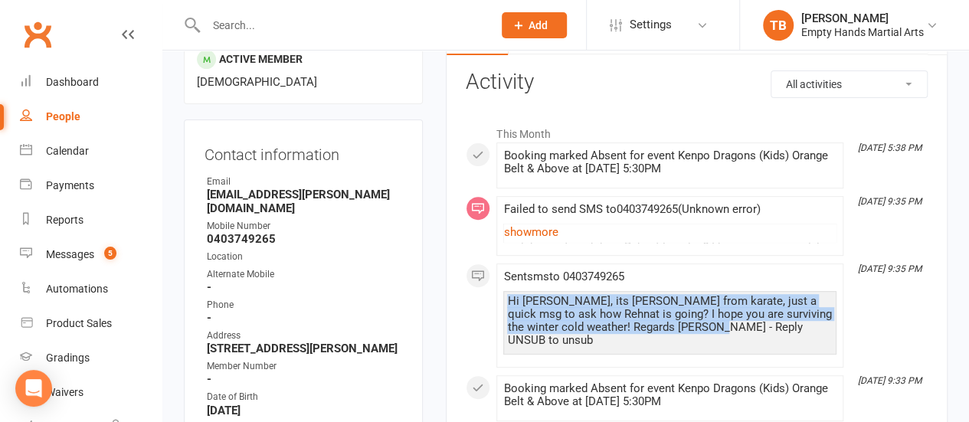
drag, startPoint x: 708, startPoint y: 313, endPoint x: 502, endPoint y: 304, distance: 206.2
click at [502, 304] on li "Aug 7, 9:35 PM Sent sms to 0403749265 Hi Rajat, its Tim from karate, just a qui…" at bounding box center [669, 315] width 347 height 104
copy div "Hi Rajat, its Tim from karate, just a quick msg to ask how Rehnat is going? I h…"
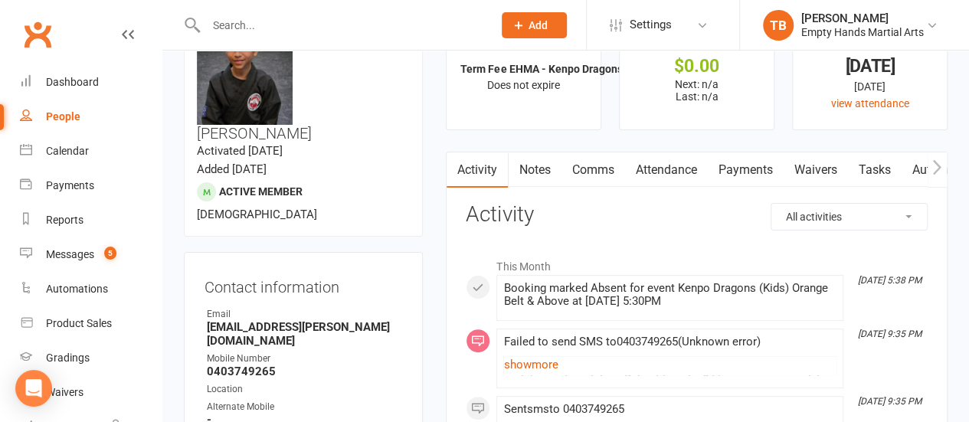
scroll to position [54, 0]
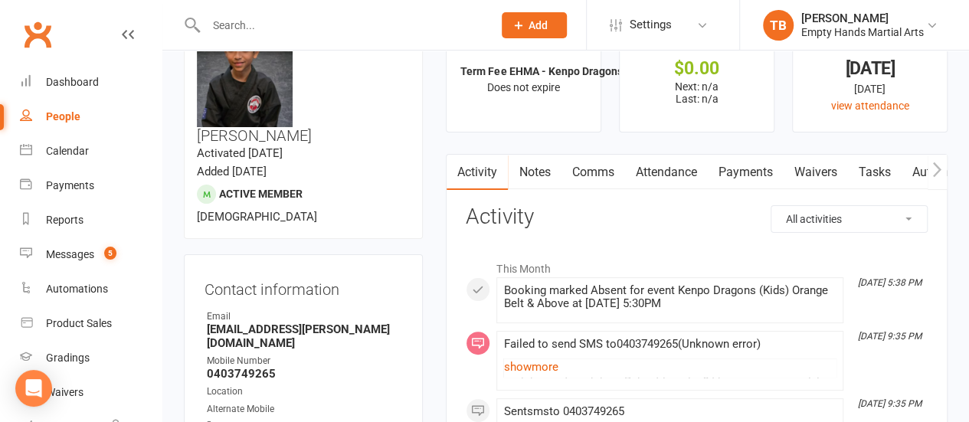
click at [608, 169] on link "Comms" at bounding box center [593, 172] width 64 height 35
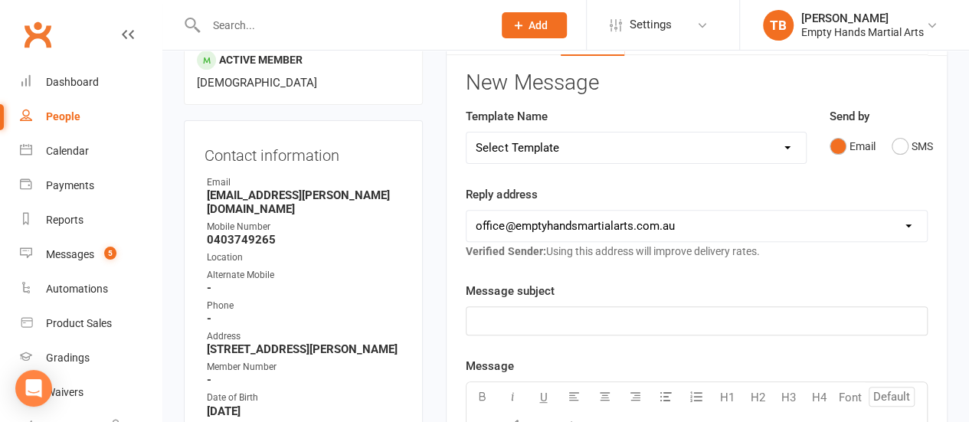
scroll to position [189, 0]
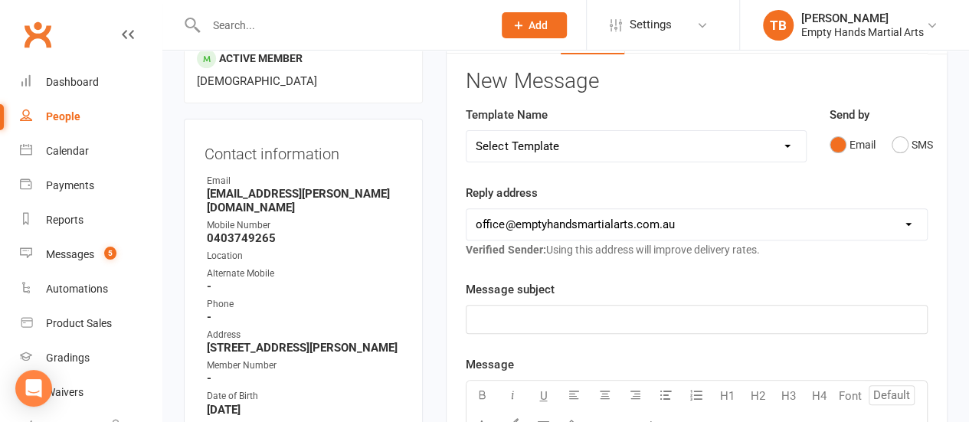
click at [630, 310] on p "﻿" at bounding box center [697, 319] width 442 height 18
click at [492, 313] on span "HOw are you going?" at bounding box center [527, 320] width 102 height 14
drag, startPoint x: 635, startPoint y: 313, endPoint x: 442, endPoint y: 315, distance: 193.0
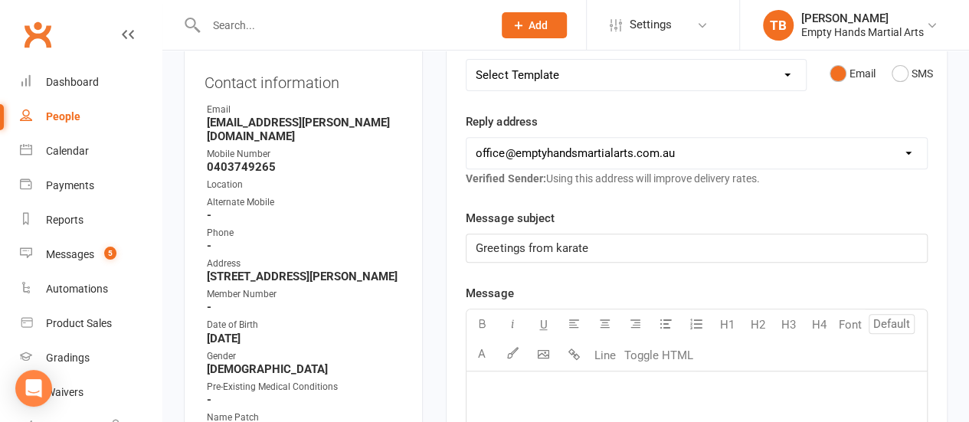
scroll to position [261, 0]
click at [499, 385] on p "﻿" at bounding box center [697, 390] width 442 height 18
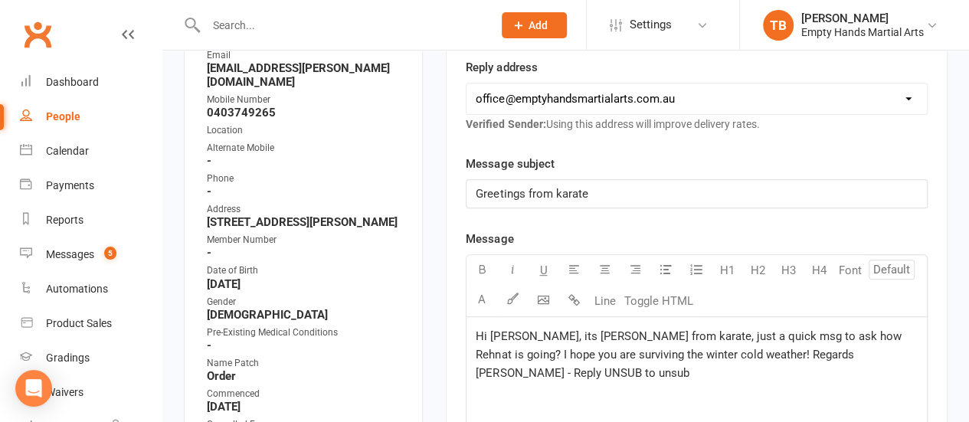
scroll to position [317, 0]
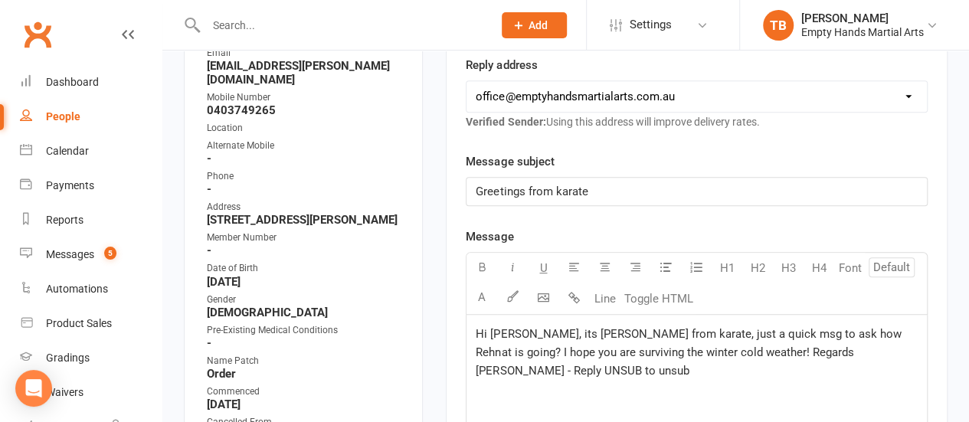
click at [872, 353] on p "Hi Rajat, its Tim from karate, just a quick msg to ask how Rehnat is going? I h…" at bounding box center [697, 352] width 442 height 55
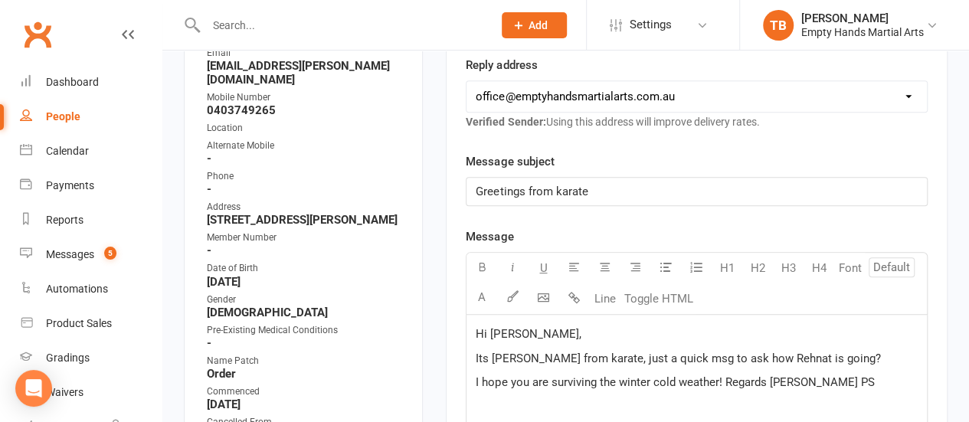
click at [720, 375] on span "I hope you are surviving the winter cold weather! Regards Tim PS" at bounding box center [675, 382] width 398 height 14
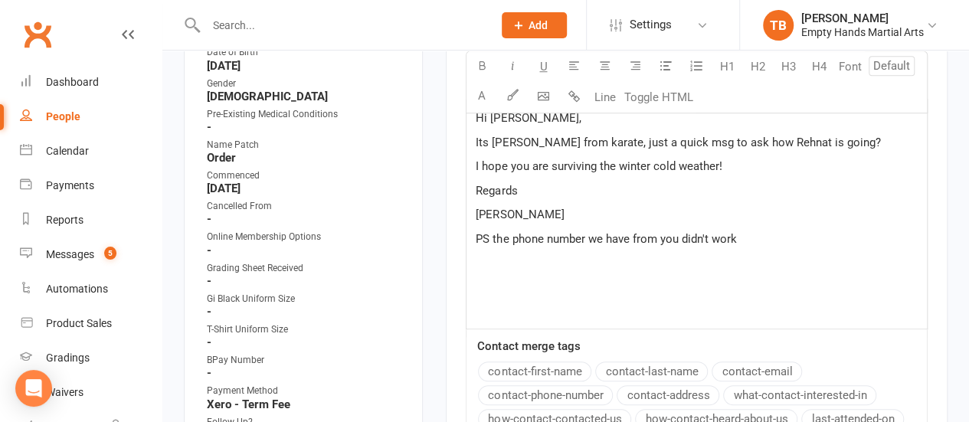
click at [676, 232] on span "PS the phone number we have from you didn't work" at bounding box center [606, 239] width 260 height 14
click at [651, 232] on span "PS the phone number we have from you didn't work" at bounding box center [606, 239] width 260 height 14
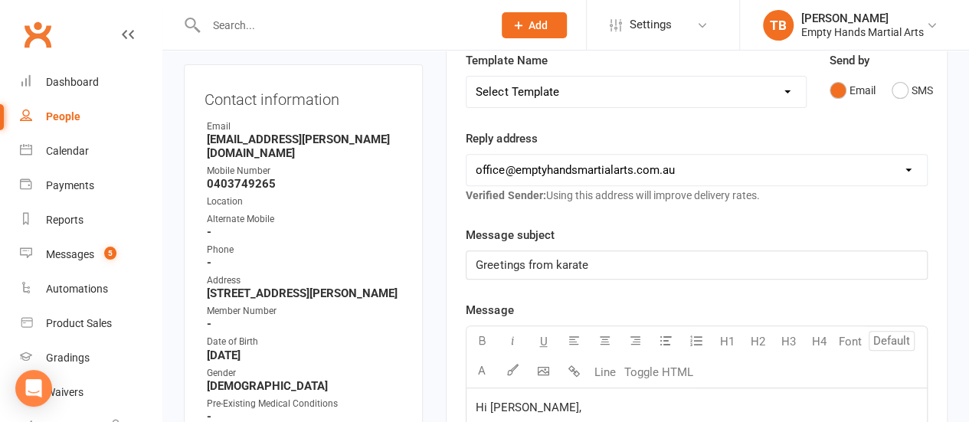
scroll to position [236, 0]
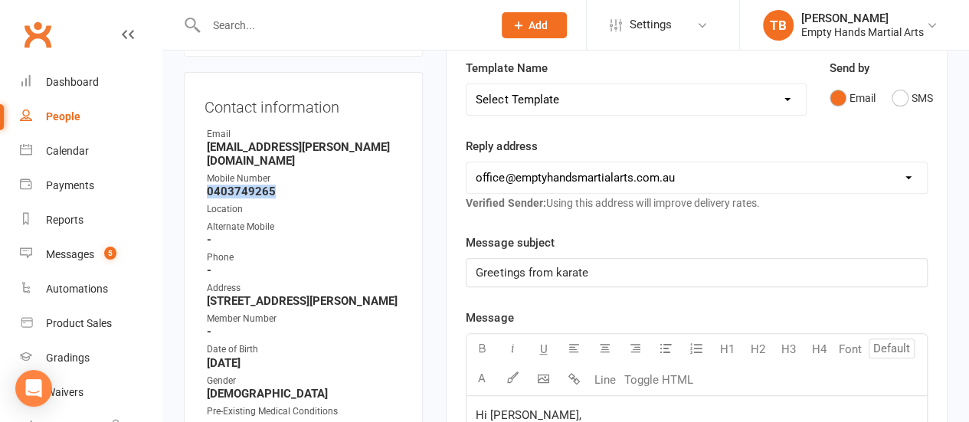
drag, startPoint x: 277, startPoint y: 136, endPoint x: 201, endPoint y: 139, distance: 76.7
copy strong "0403749265"
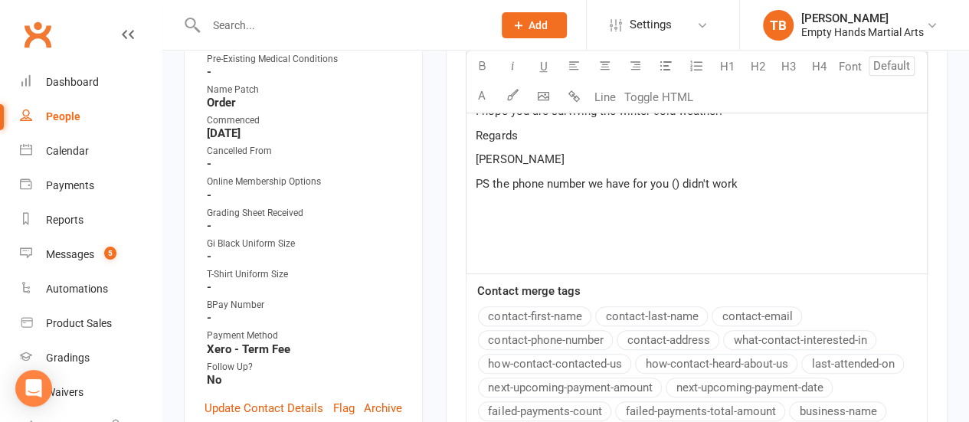
scroll to position [588, 0]
click at [674, 182] on span "PS the phone number we have for you () didn't work" at bounding box center [606, 184] width 261 height 14
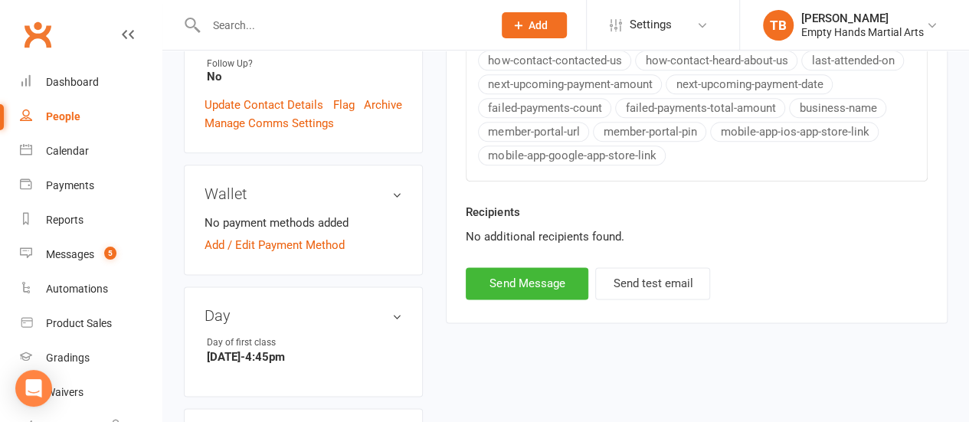
scroll to position [893, 0]
click at [512, 270] on button "Send Message" at bounding box center [527, 282] width 123 height 32
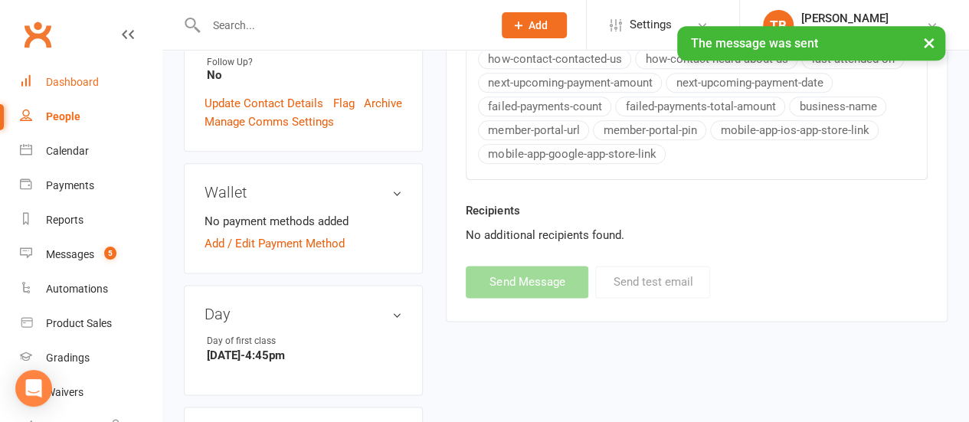
click at [70, 75] on link "Dashboard" at bounding box center [91, 82] width 142 height 34
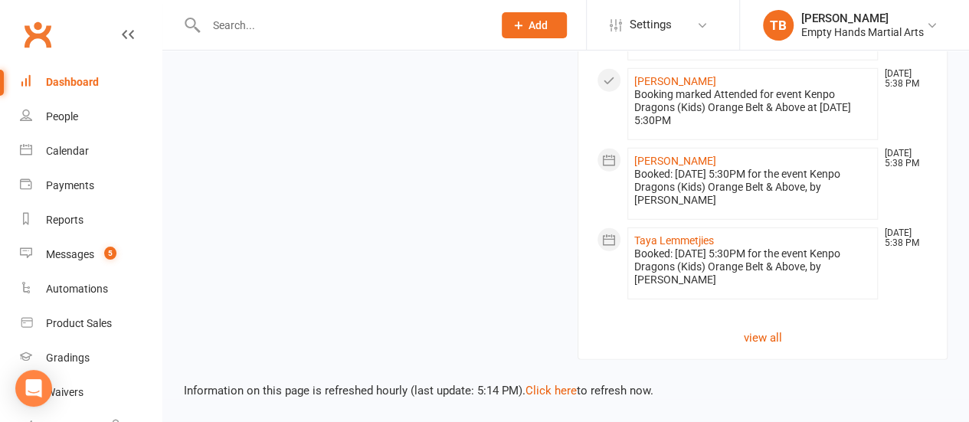
scroll to position [2094, 0]
click at [554, 390] on link "Click here" at bounding box center [550, 391] width 51 height 14
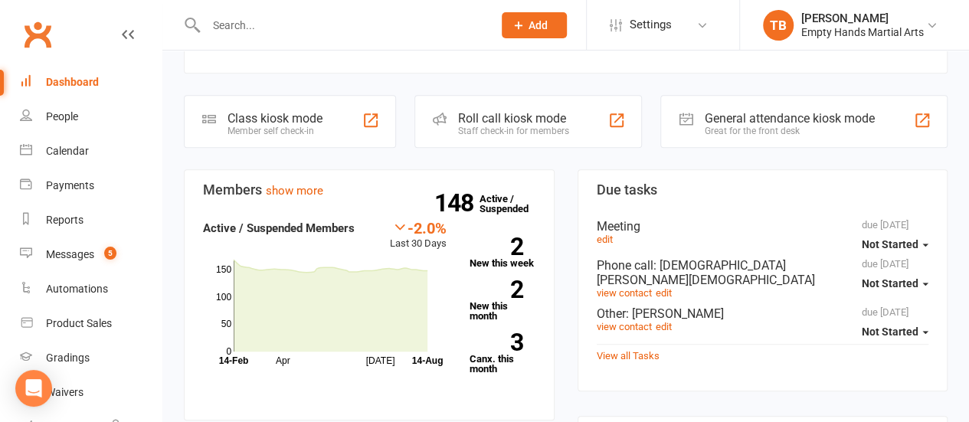
scroll to position [314, 0]
click at [327, 10] on div at bounding box center [333, 25] width 298 height 50
click at [309, 26] on input "text" at bounding box center [341, 25] width 281 height 21
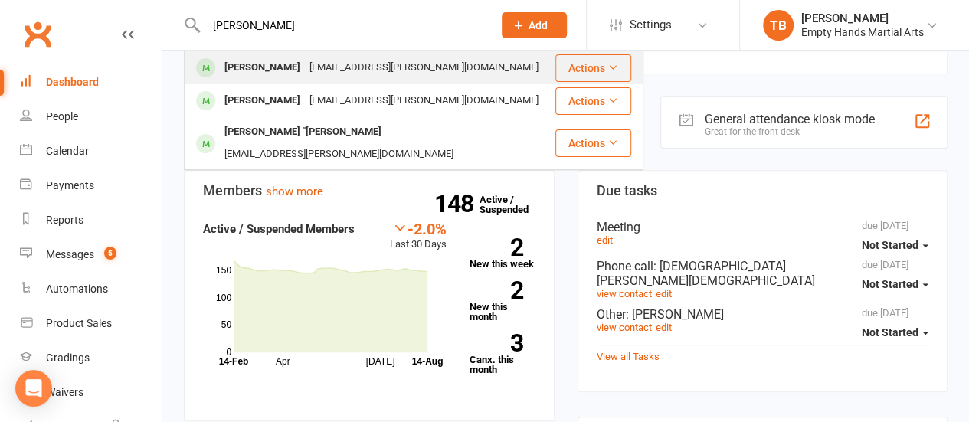
type input "Ian"
click at [305, 66] on div "ian.k.reid@gmail.com" at bounding box center [424, 68] width 238 height 22
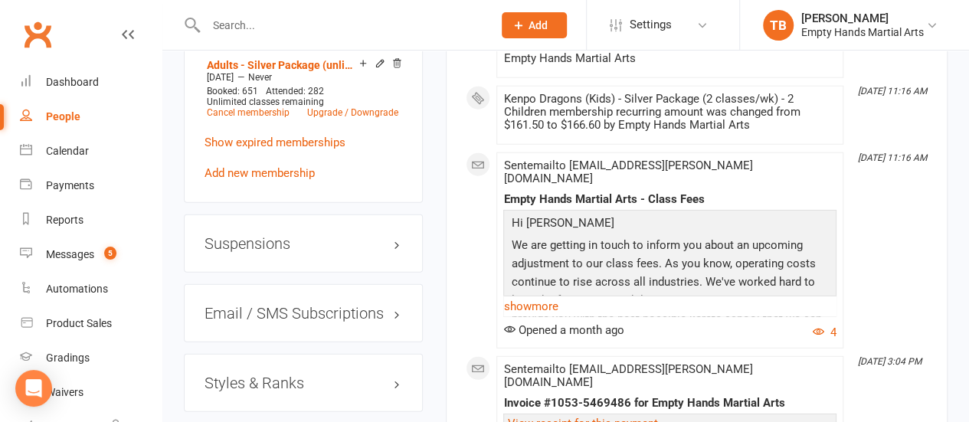
scroll to position [2067, 0]
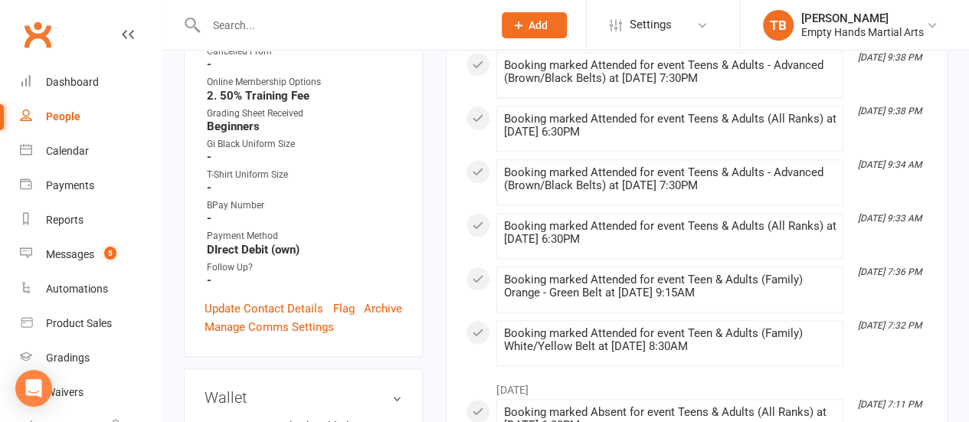
scroll to position [0, 0]
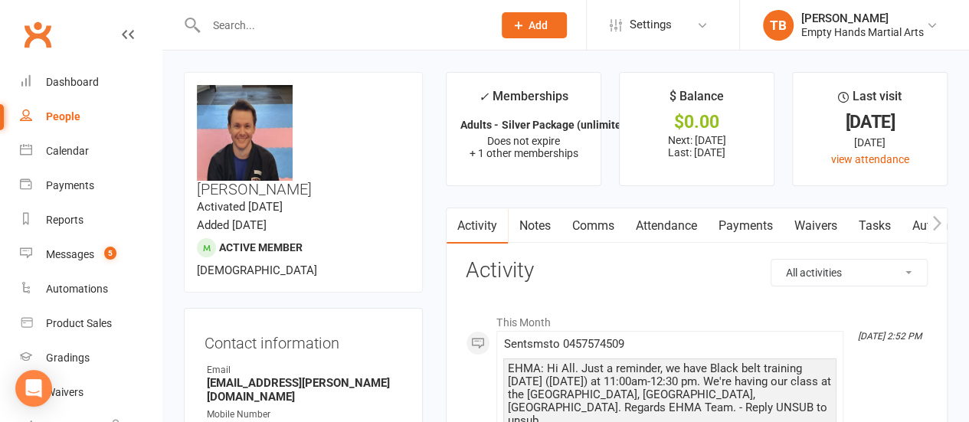
click at [669, 221] on link "Attendance" at bounding box center [665, 225] width 83 height 35
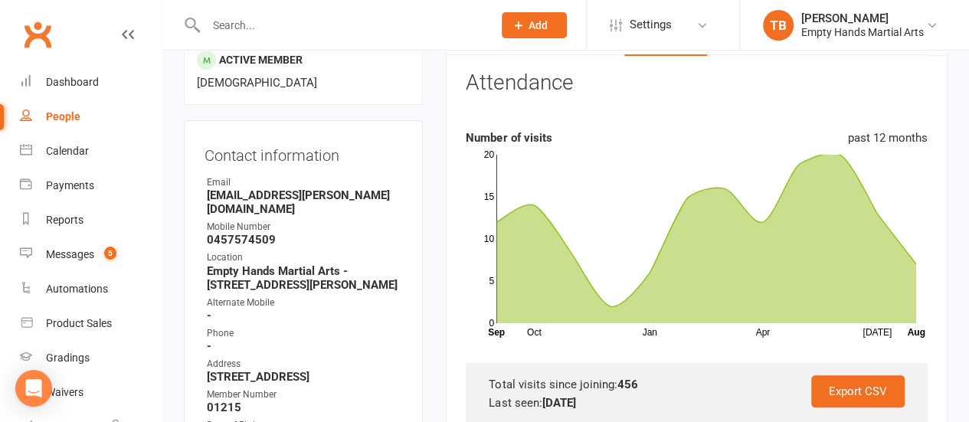
scroll to position [188, 0]
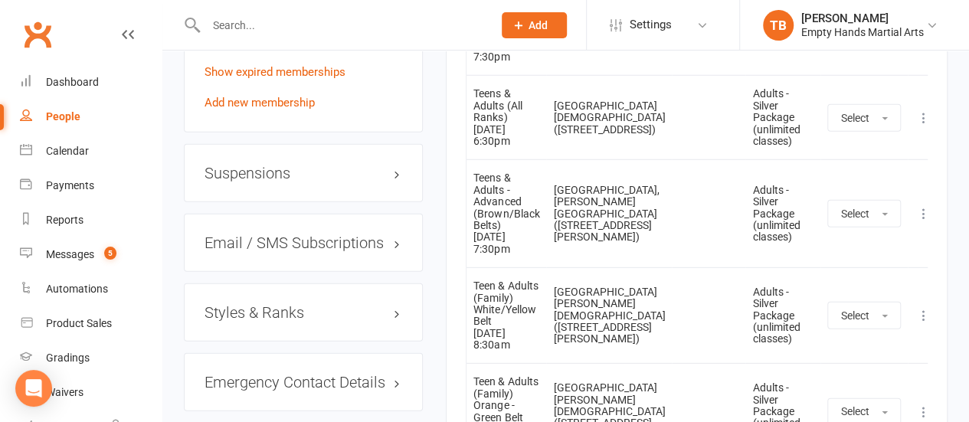
scroll to position [2120, 0]
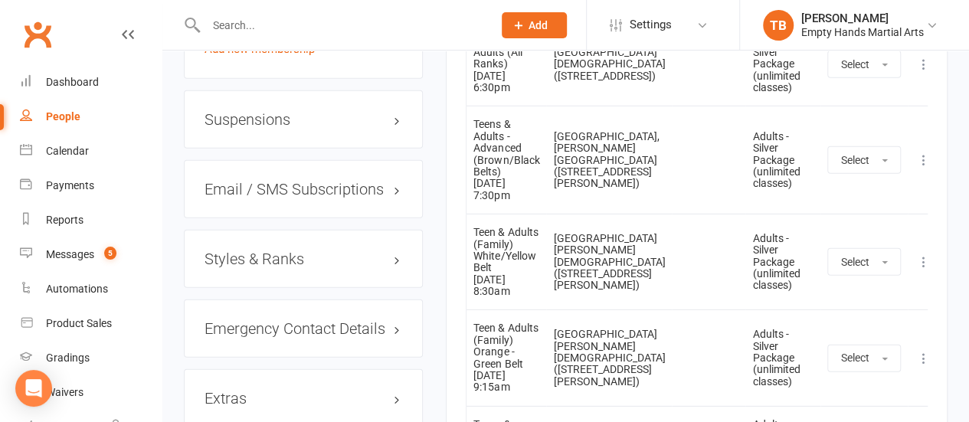
click at [359, 230] on div "Styles & Ranks" at bounding box center [303, 259] width 239 height 58
click at [391, 250] on h3 "Styles & Ranks" at bounding box center [304, 258] width 198 height 17
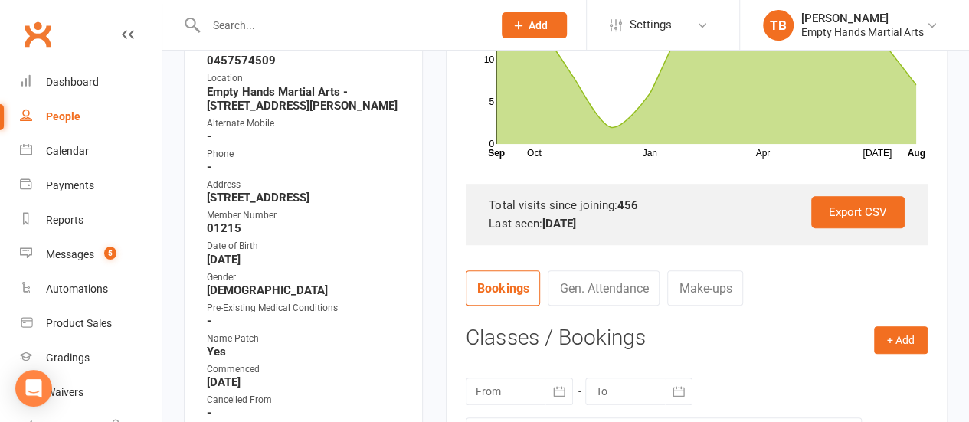
scroll to position [0, 0]
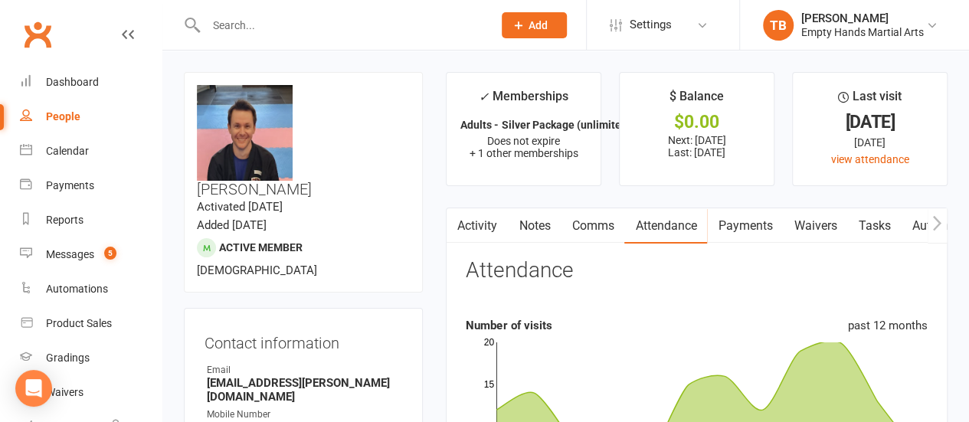
click at [599, 227] on link "Comms" at bounding box center [593, 225] width 64 height 35
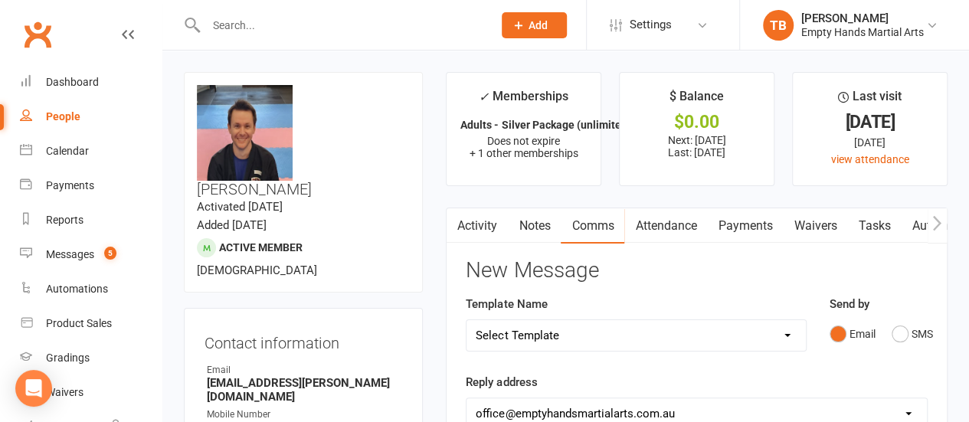
click at [94, 257] on div "Messages" at bounding box center [70, 254] width 48 height 12
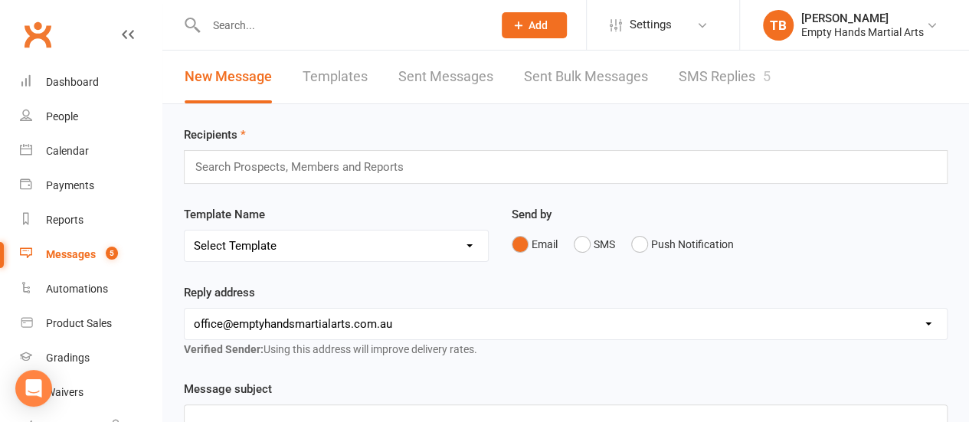
click at [703, 80] on link "SMS Replies 5" at bounding box center [725, 77] width 92 height 53
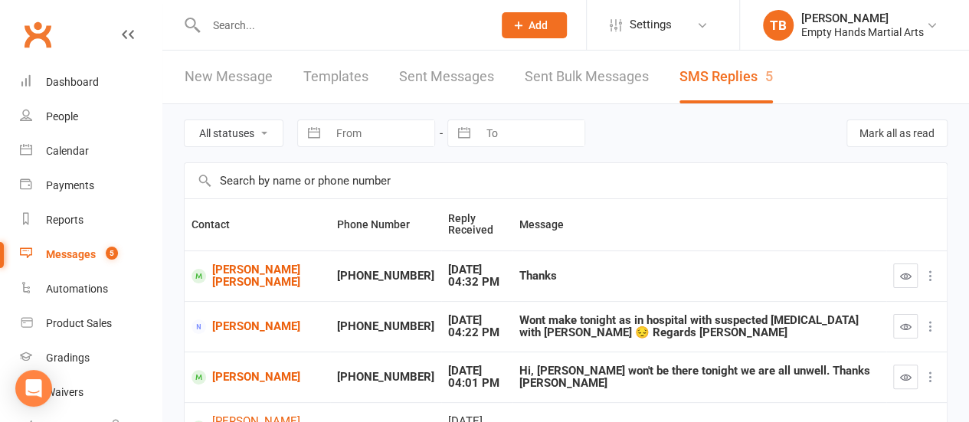
click at [919, 282] on div at bounding box center [916, 275] width 47 height 25
click at [906, 282] on icon "button" at bounding box center [905, 275] width 11 height 11
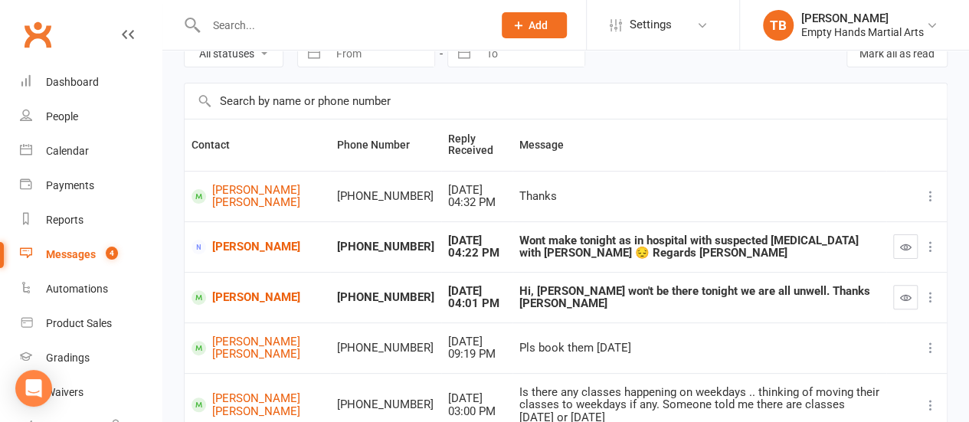
scroll to position [93, 0]
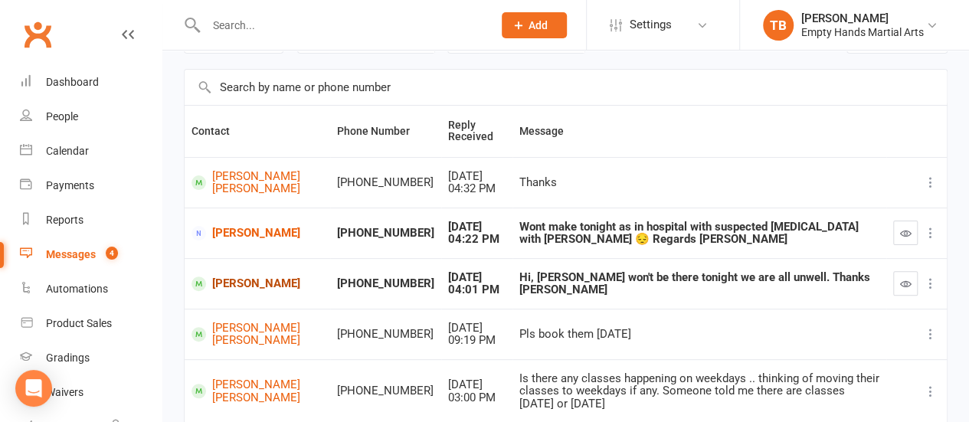
click at [254, 290] on link "[PERSON_NAME]" at bounding box center [257, 284] width 132 height 15
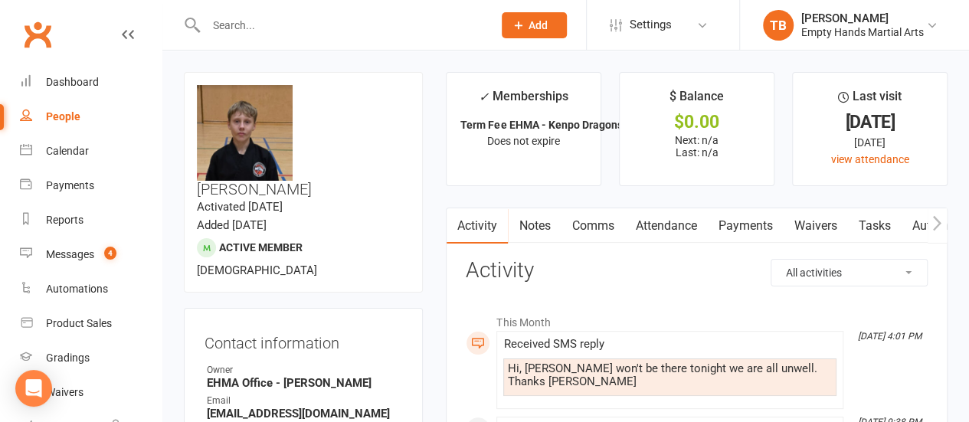
click at [595, 220] on link "Comms" at bounding box center [593, 225] width 64 height 35
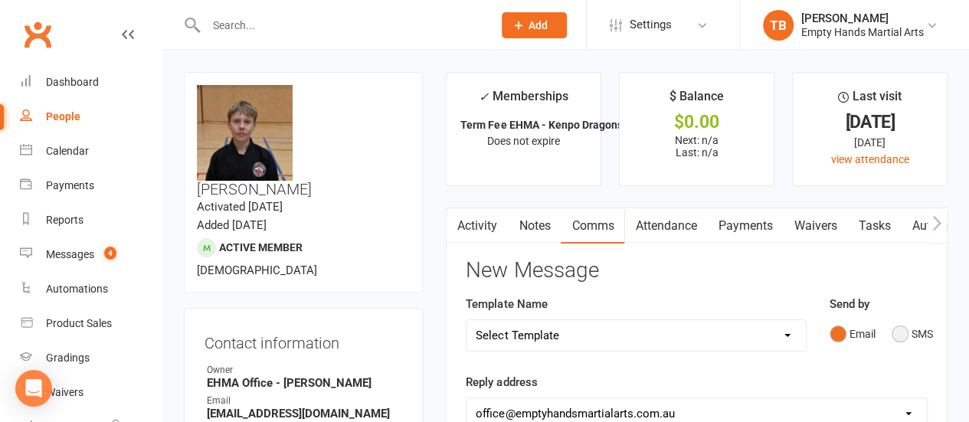
click at [910, 330] on button "SMS" at bounding box center [912, 333] width 41 height 29
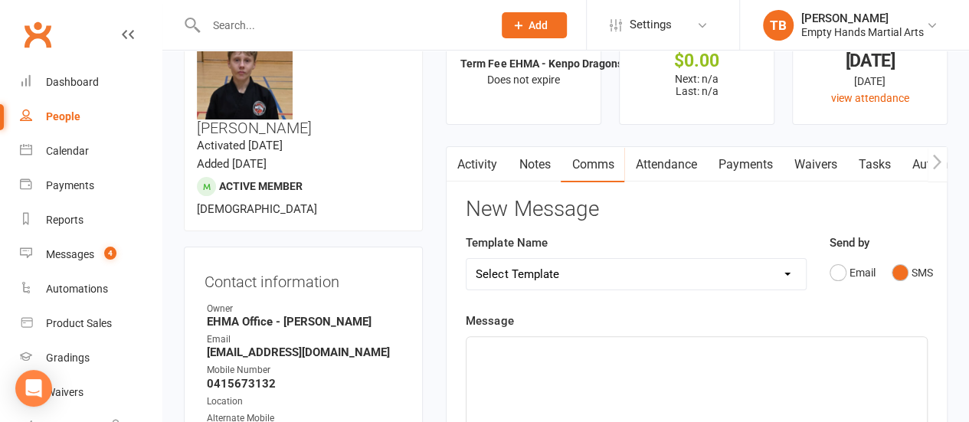
scroll to position [66, 0]
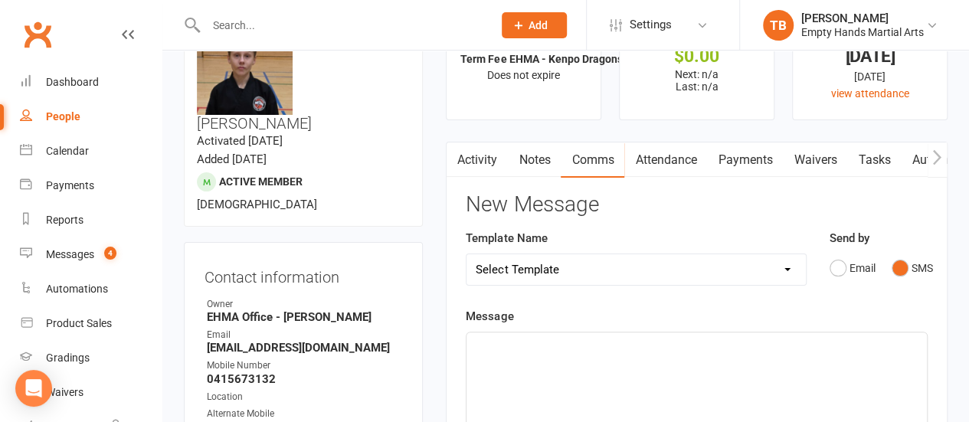
click at [719, 347] on p "﻿" at bounding box center [697, 346] width 442 height 18
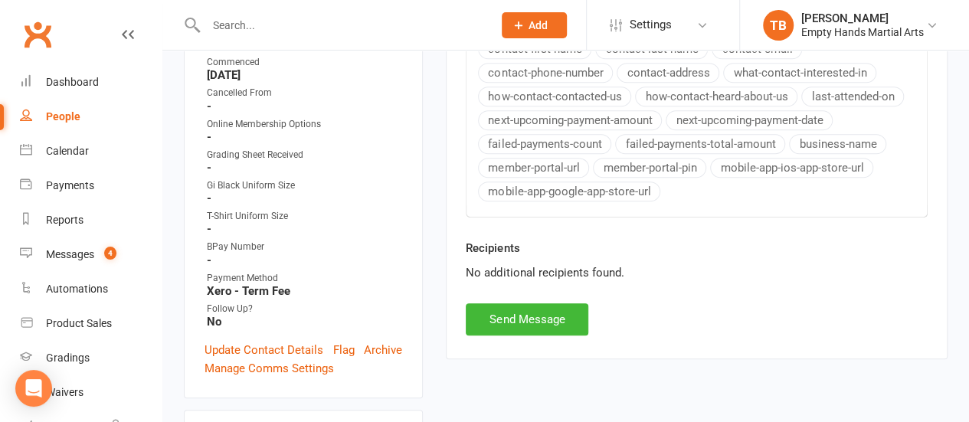
scroll to position [665, 0]
click at [550, 312] on button "Send Message" at bounding box center [527, 318] width 123 height 32
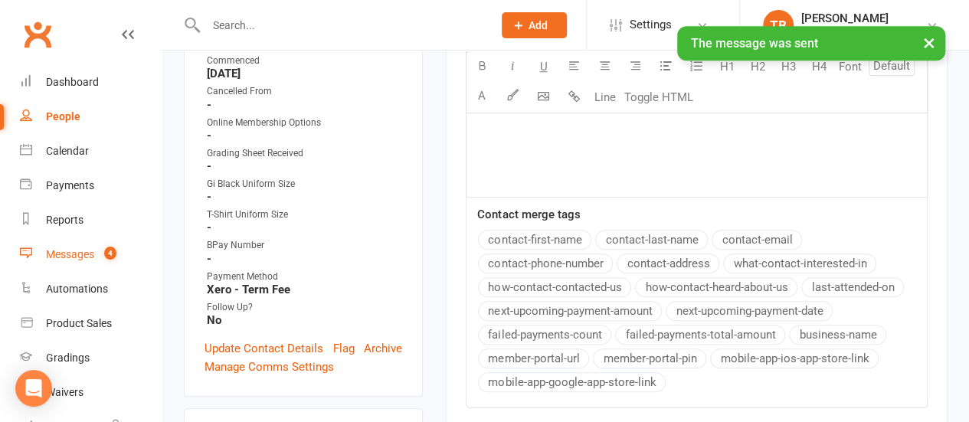
click at [58, 258] on div "Messages" at bounding box center [70, 254] width 48 height 12
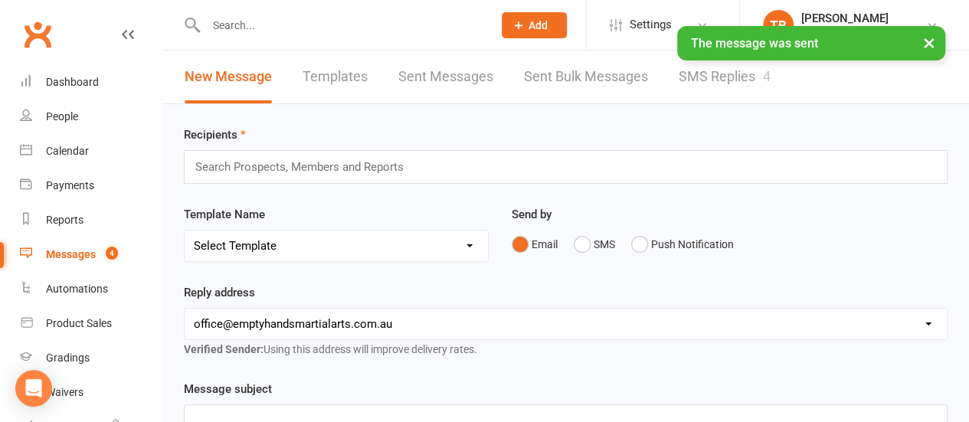
scroll to position [5, 0]
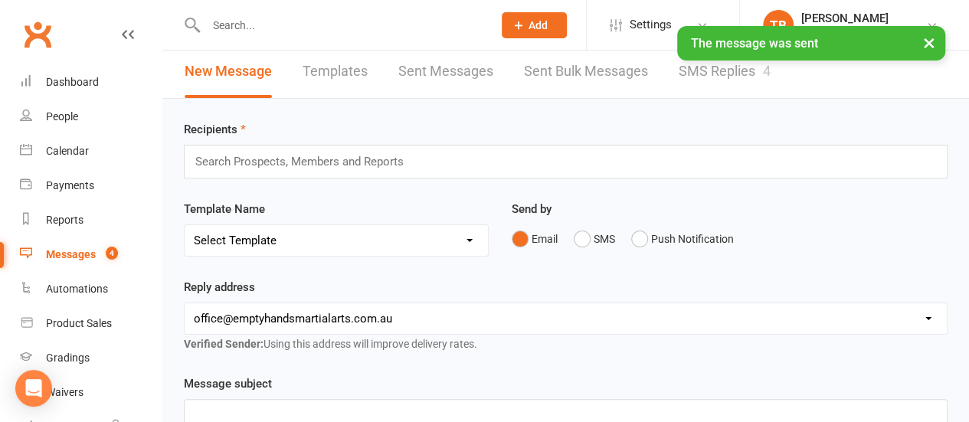
click at [694, 77] on link "SMS Replies 4" at bounding box center [725, 71] width 92 height 53
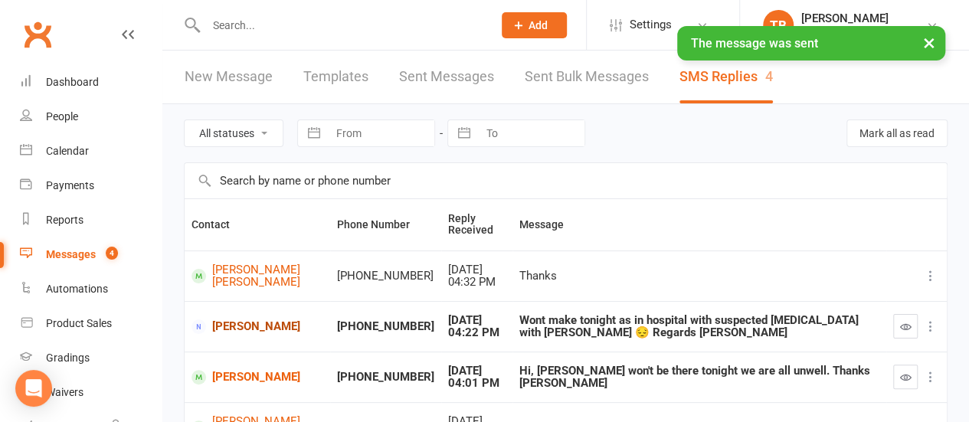
click at [250, 334] on link "[PERSON_NAME]" at bounding box center [257, 326] width 132 height 15
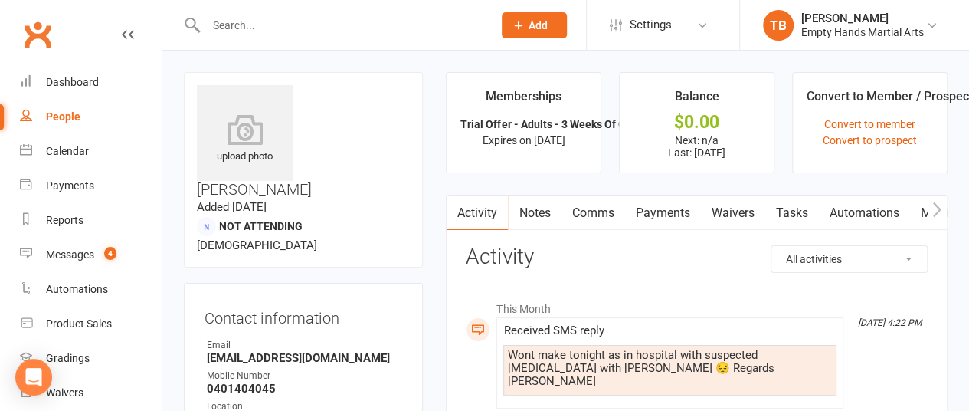
click at [593, 211] on link "Comms" at bounding box center [593, 212] width 64 height 35
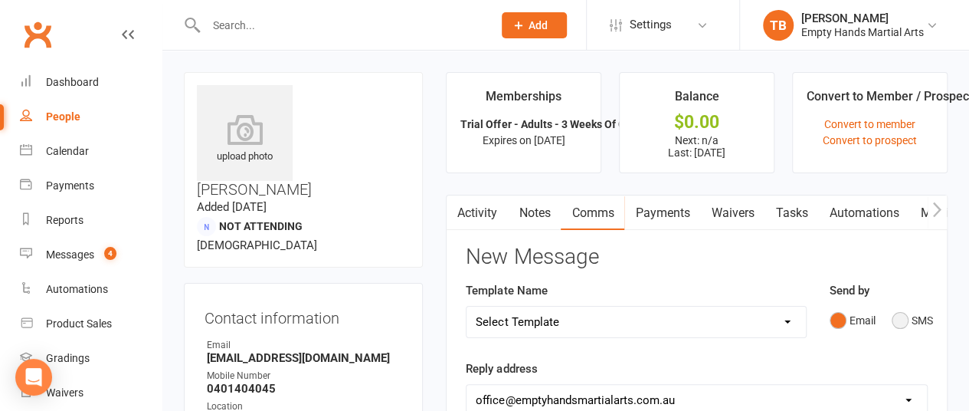
click at [910, 313] on button "SMS" at bounding box center [912, 320] width 41 height 29
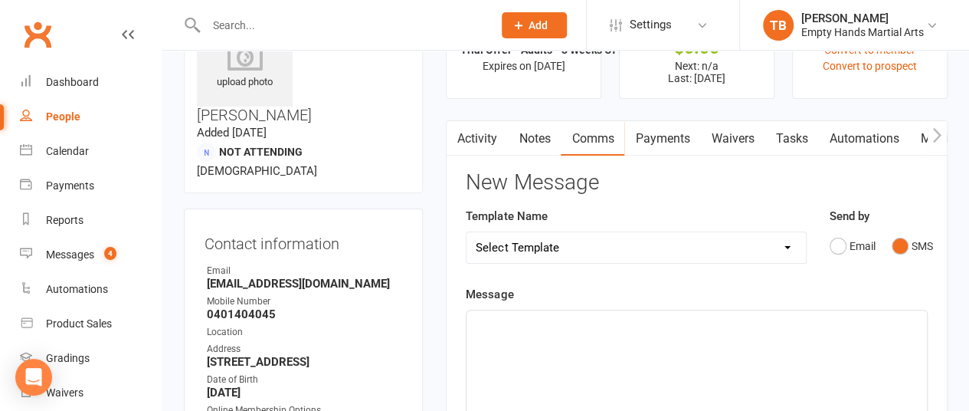
scroll to position [77, 0]
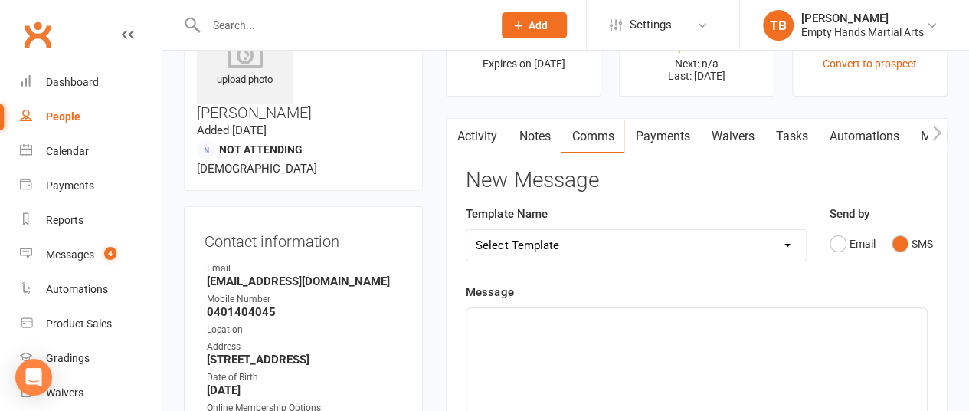
click at [534, 329] on p "Hi Celest" at bounding box center [697, 322] width 442 height 18
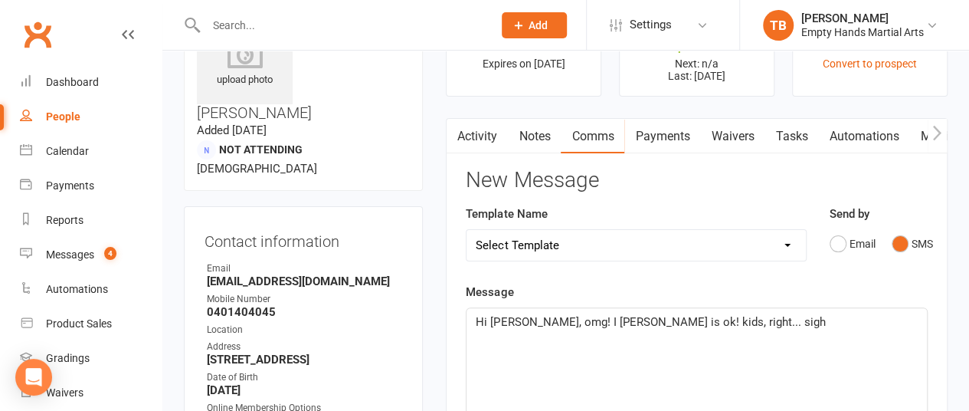
click at [765, 322] on p "Hi Celeste, omg! I hope Reece is ok! kids, right... sigh" at bounding box center [697, 322] width 442 height 18
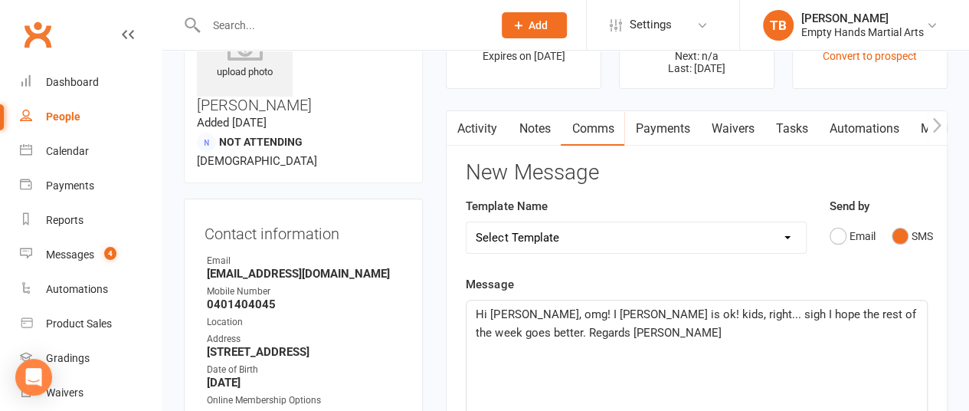
scroll to position [85, 0]
click at [558, 315] on span "Hi Celeste, omg! I hope Reece is ok! kids, right... sigh I hope the rest of the…" at bounding box center [697, 322] width 443 height 32
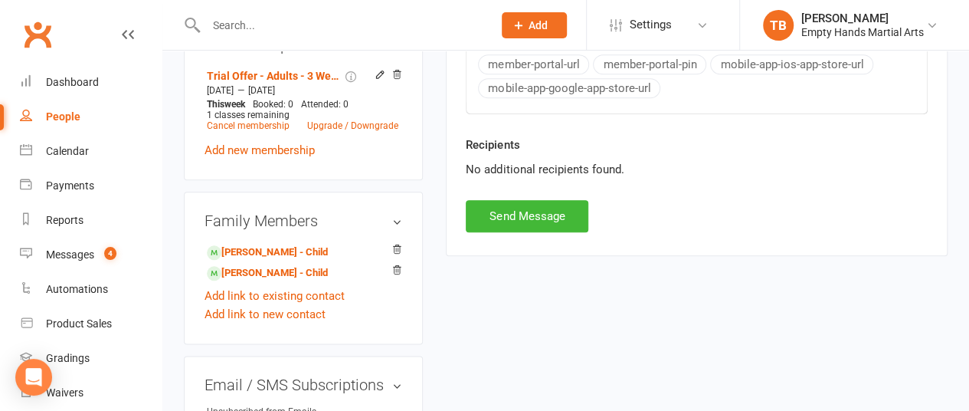
scroll to position [777, 0]
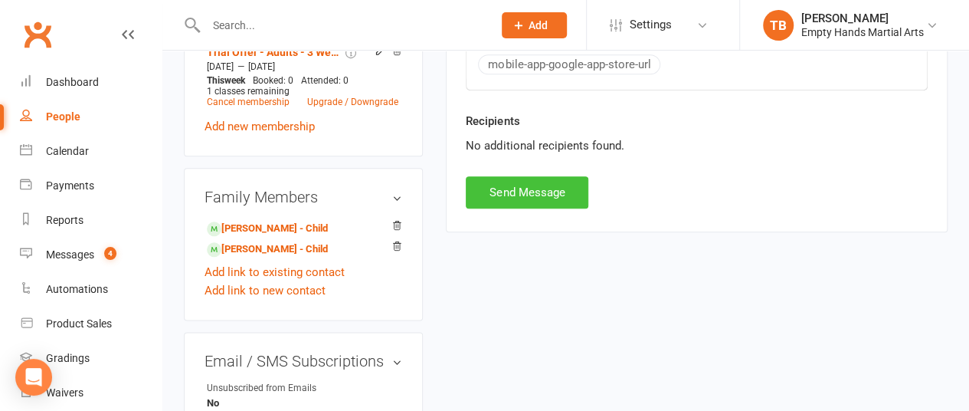
click at [538, 188] on button "Send Message" at bounding box center [527, 192] width 123 height 32
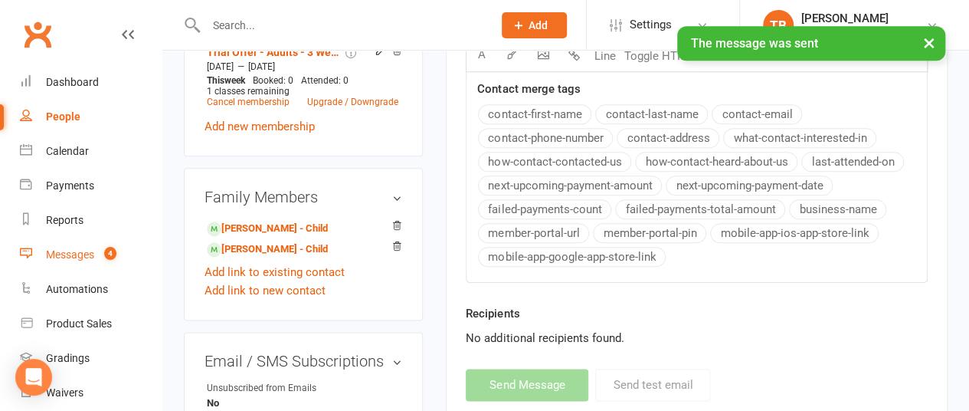
click at [77, 257] on div "Messages" at bounding box center [70, 254] width 48 height 12
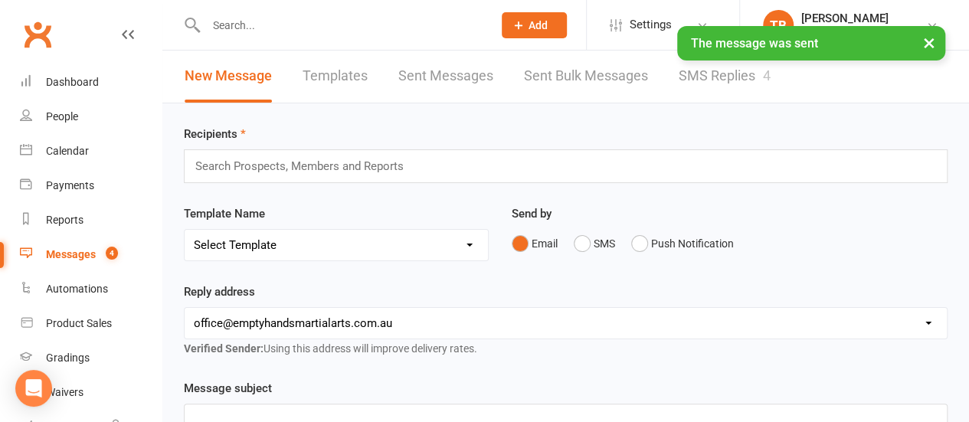
scroll to position [2, 0]
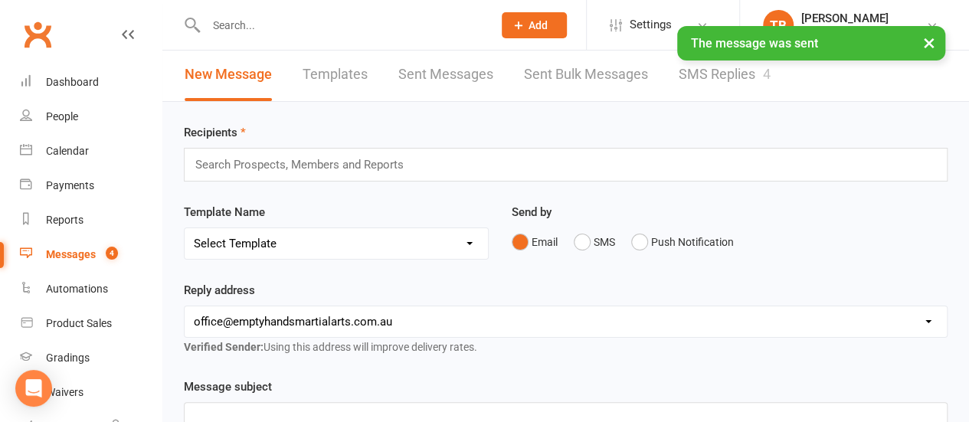
click at [717, 70] on link "SMS Replies 4" at bounding box center [725, 74] width 92 height 53
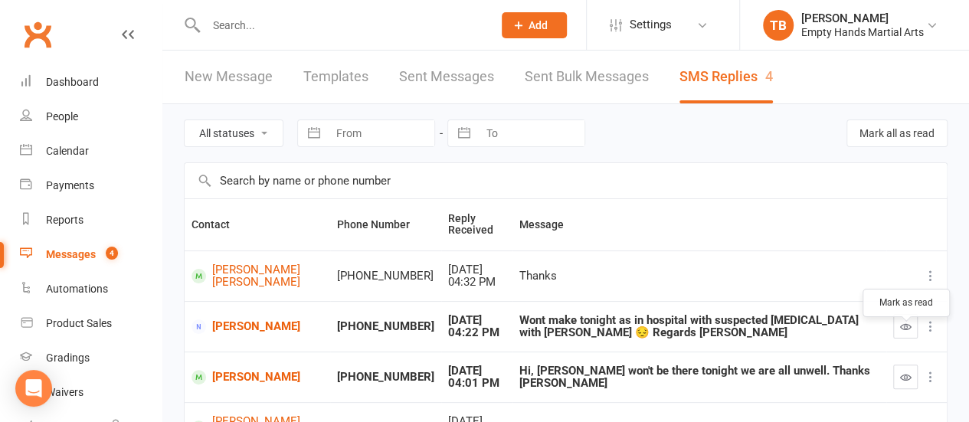
click at [907, 332] on icon "button" at bounding box center [905, 326] width 11 height 11
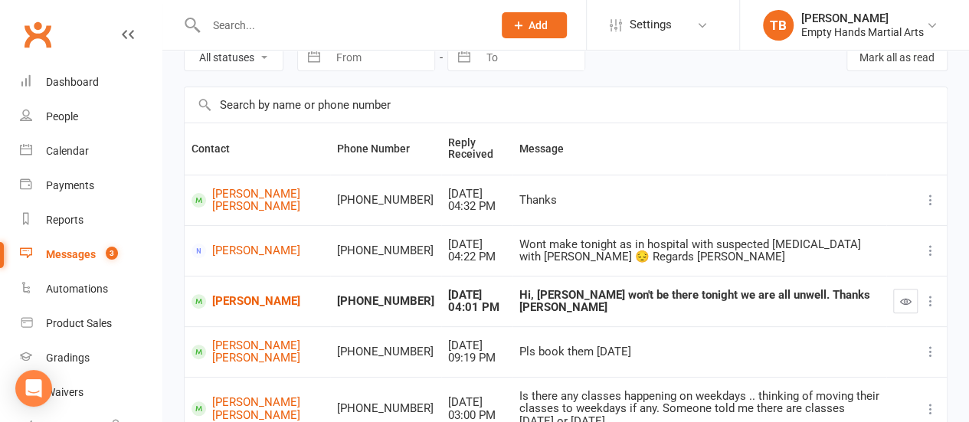
scroll to position [106, 0]
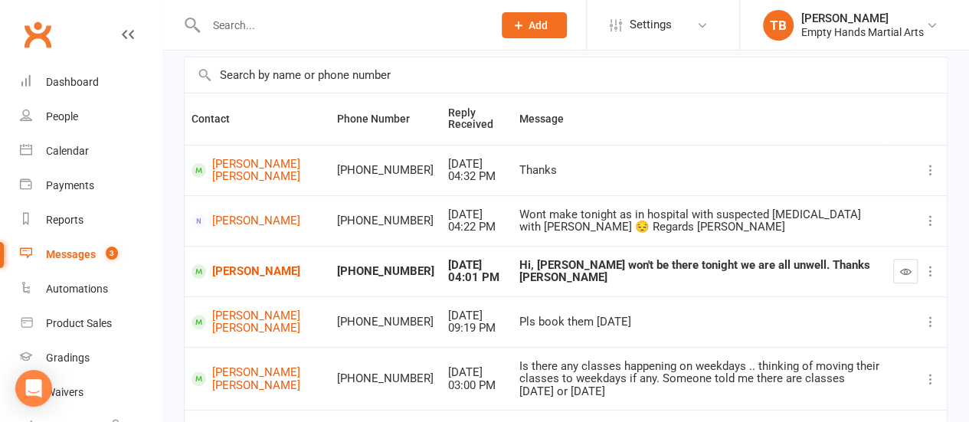
click at [915, 283] on button "button" at bounding box center [905, 271] width 25 height 25
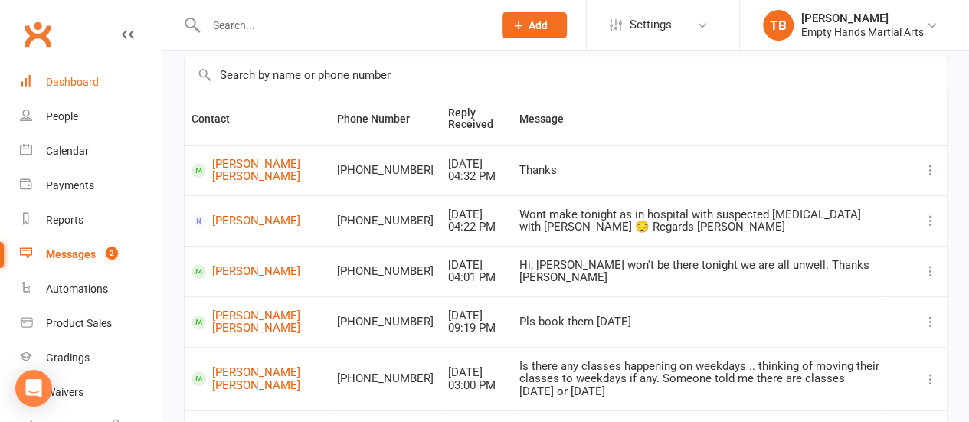
click at [79, 86] on div "Dashboard" at bounding box center [72, 82] width 53 height 12
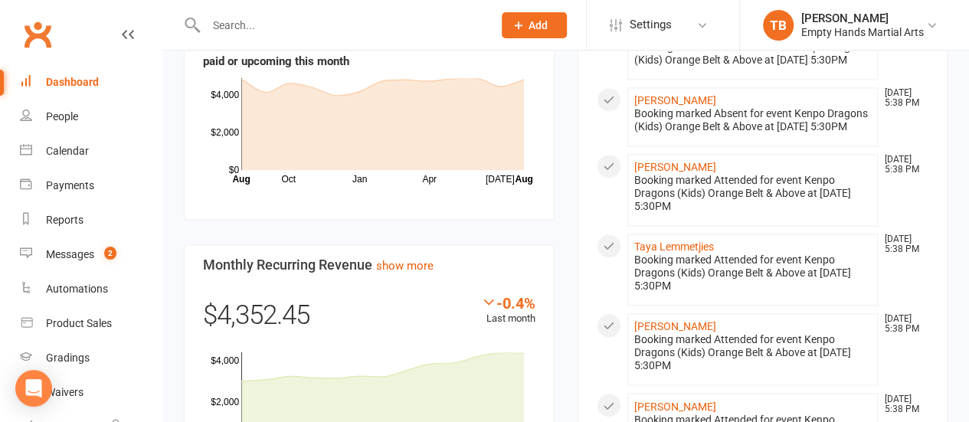
scroll to position [1052, 0]
click at [715, 292] on div "Booking marked Attended for event Kenpo Dragons (Kids) Orange Belt & Above at […" at bounding box center [752, 272] width 237 height 39
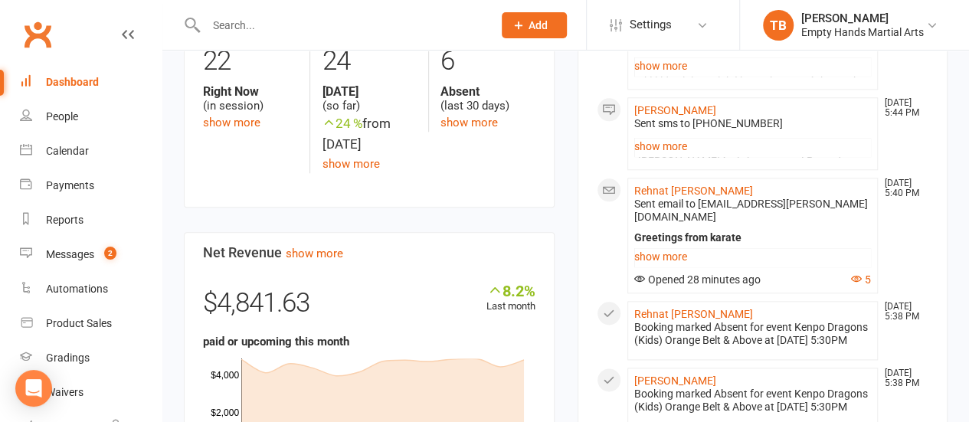
scroll to position [772, 0]
click at [474, 129] on link "show more" at bounding box center [468, 122] width 57 height 14
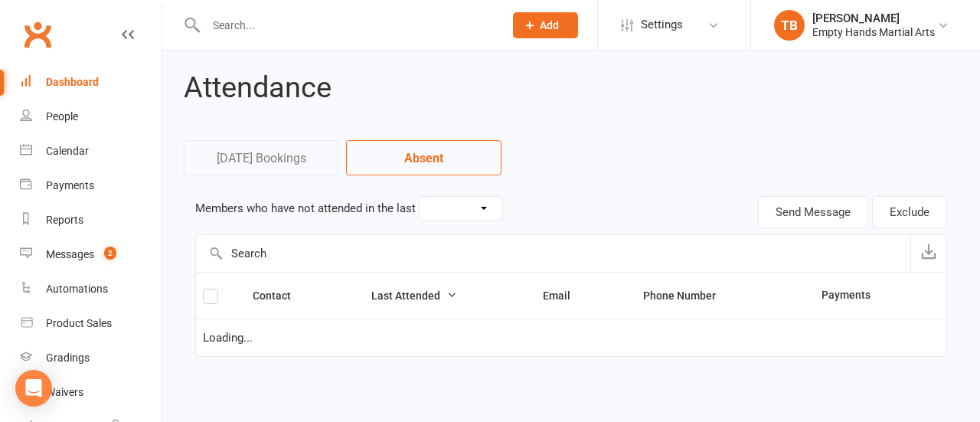
select select "30"
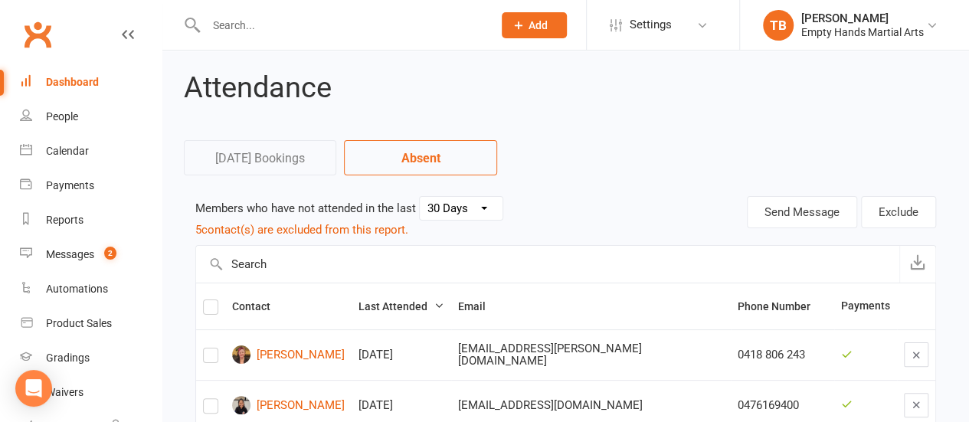
click at [538, 164] on nav "Today's Bookings Absent" at bounding box center [566, 163] width 764 height 46
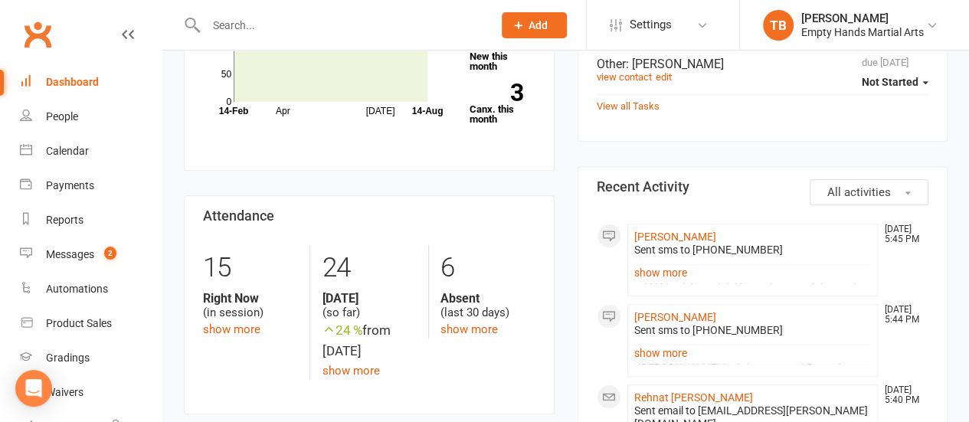
scroll to position [502, 0]
